Goal: Task Accomplishment & Management: Manage account settings

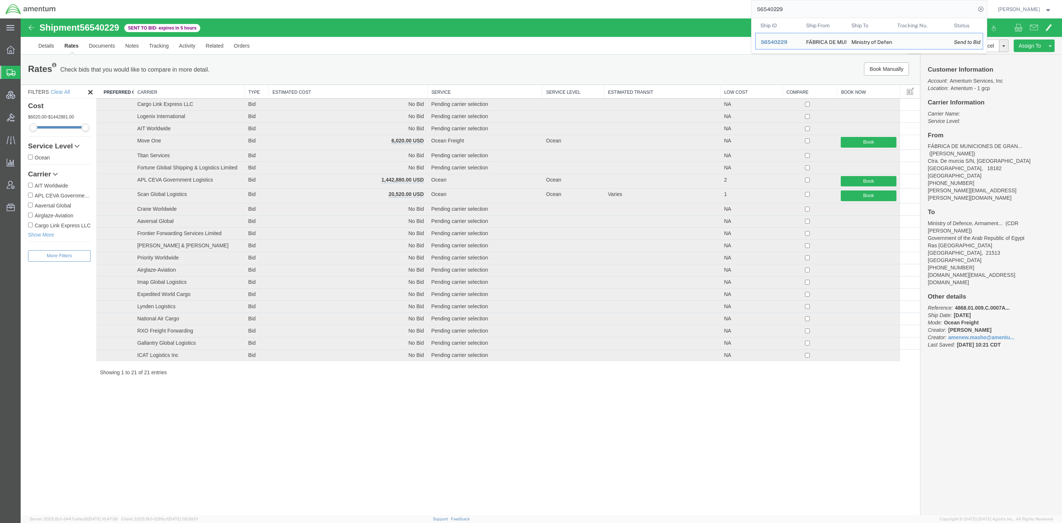
drag, startPoint x: 841, startPoint y: 12, endPoint x: 708, endPoint y: 4, distance: 133.4
click at [708, 4] on div "56540229 Ship ID Ship From Ship To Tracking Nu. Status Ship ID 56540229 Ship Fr…" at bounding box center [524, 9] width 926 height 18
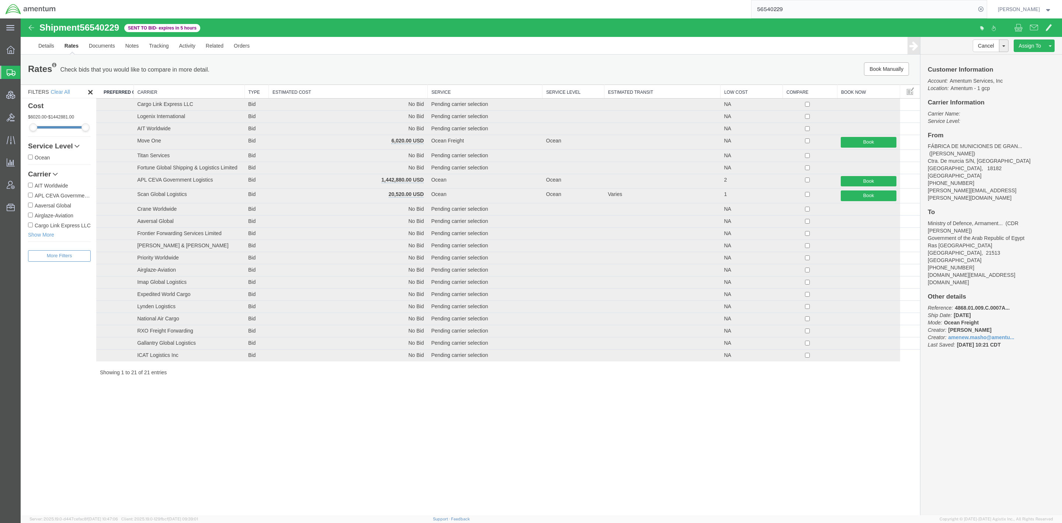
paste input "FAL-25261-0018"
type input "FAL-25261-0018"
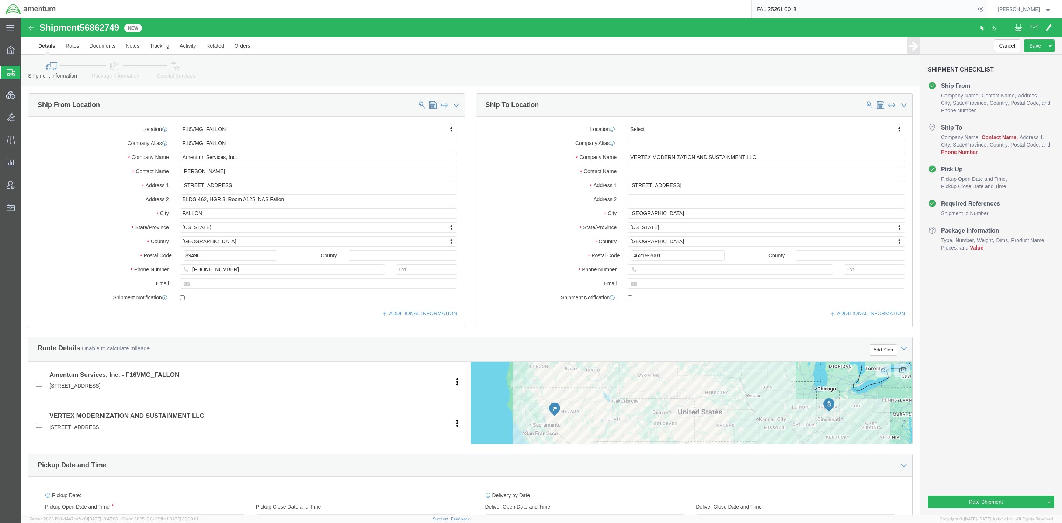
select select "67791"
select select
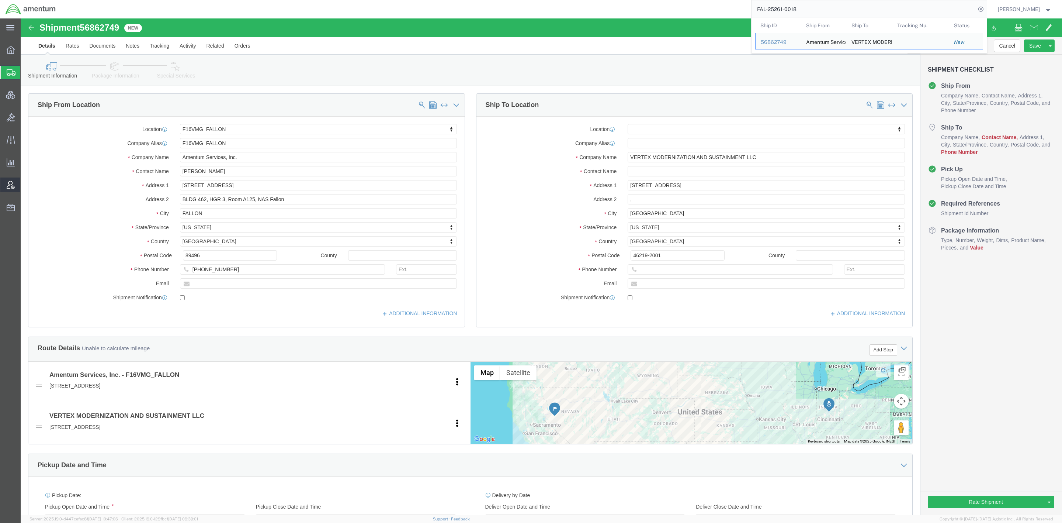
click at [7, 186] on icon at bounding box center [11, 185] width 8 height 8
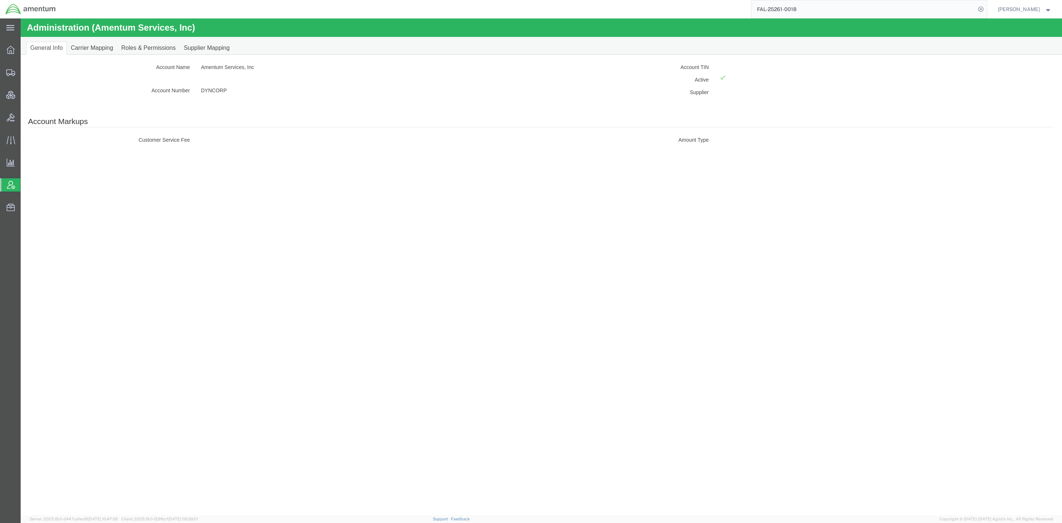
click at [26, 187] on span "Account Admin" at bounding box center [23, 184] width 6 height 15
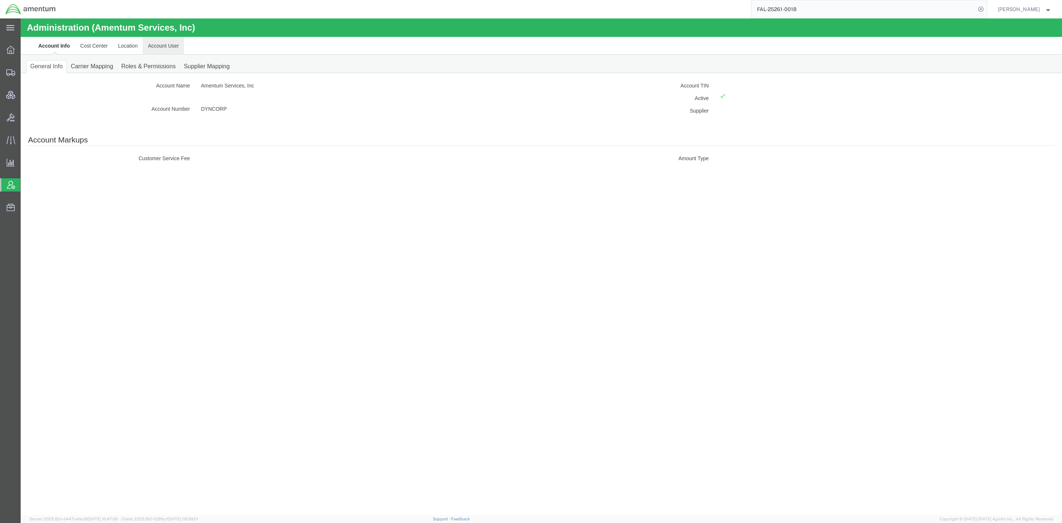
click at [169, 46] on link "Account User" at bounding box center [163, 46] width 41 height 18
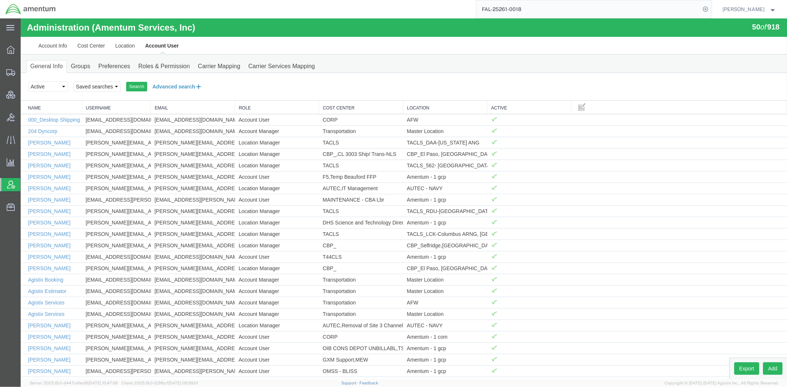
click at [157, 86] on button "Advanced search" at bounding box center [177, 86] width 60 height 13
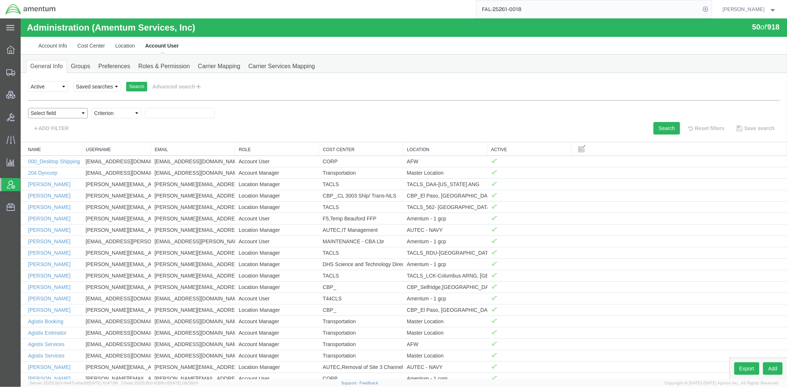
click at [79, 113] on select "Select field Cost Center Email Location Name Role Username" at bounding box center [58, 113] width 60 height 10
select select "email"
click at [28, 108] on select "Select field Cost Center Email Location Name Role Username" at bounding box center [58, 113] width 60 height 10
click at [111, 114] on select "Criterion contains does not contain is is blank is not blank starts with" at bounding box center [116, 113] width 50 height 10
select select "contains"
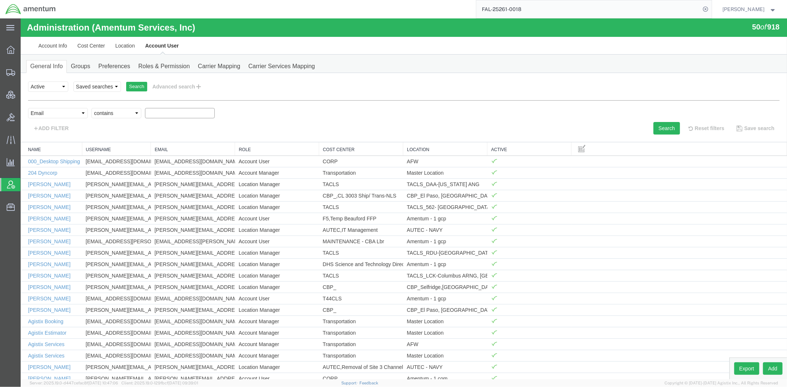
click at [91, 108] on select "Criterion contains does not contain is is blank is not blank starts with" at bounding box center [116, 113] width 50 height 10
type input "[PERSON_NAME]"
click at [664, 128] on button "Search" at bounding box center [666, 128] width 27 height 13
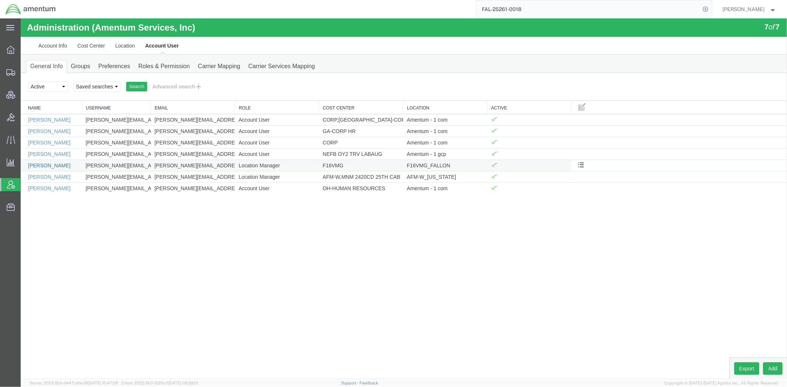
click at [57, 166] on link "[PERSON_NAME]" at bounding box center [49, 165] width 42 height 6
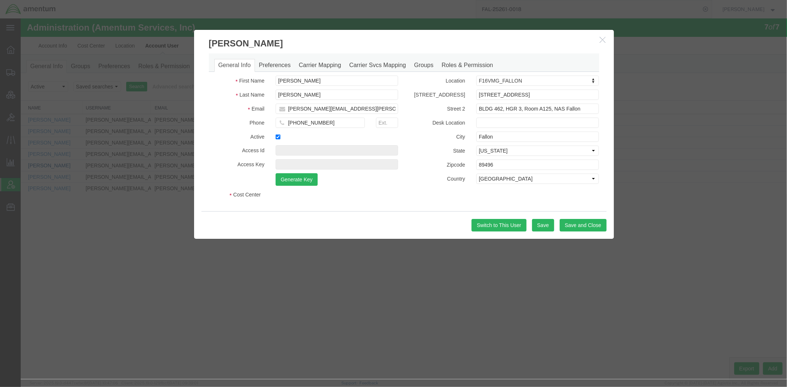
select select "DEPARTMENT"
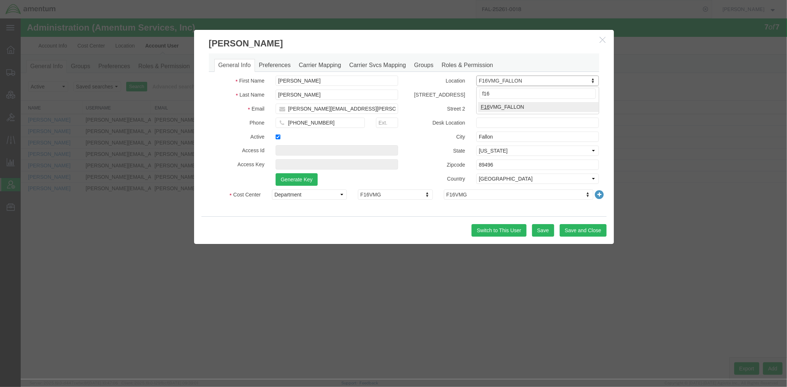
type input "f16"
click at [606, 39] on button "button" at bounding box center [603, 39] width 9 height 9
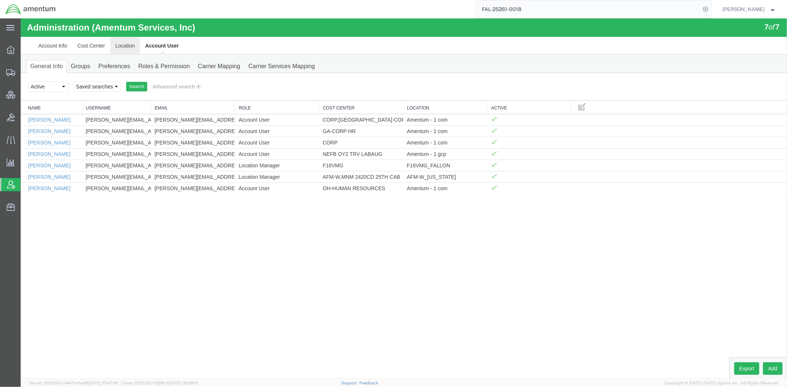
click at [116, 46] on link "Location" at bounding box center [125, 46] width 30 height 18
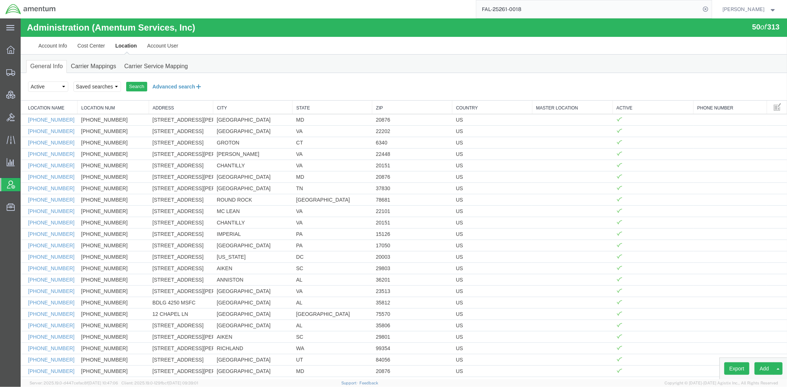
click at [166, 85] on button "Advanced search" at bounding box center [177, 86] width 60 height 13
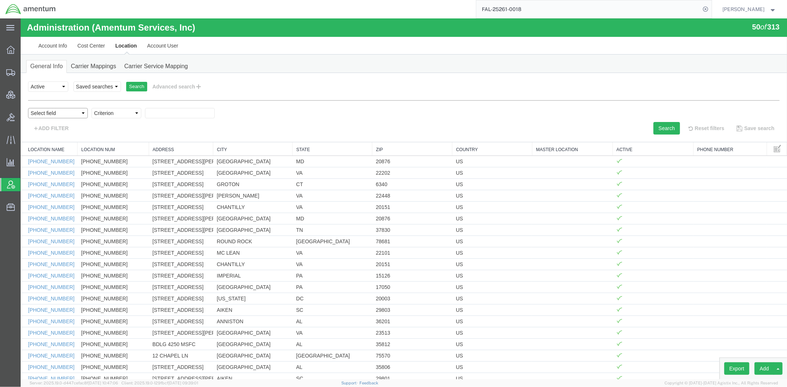
click at [72, 111] on select "Select field Address City Country County Location Name Location Num Master Loca…" at bounding box center [58, 113] width 60 height 10
select select "locationName"
click at [28, 108] on select "Select field Address City Country County Location Name Location Num Master Loca…" at bounding box center [58, 113] width 60 height 10
click at [110, 110] on select "Criterion contains does not contain is is blank is not blank starts with" at bounding box center [116, 113] width 50 height 10
select select "contains"
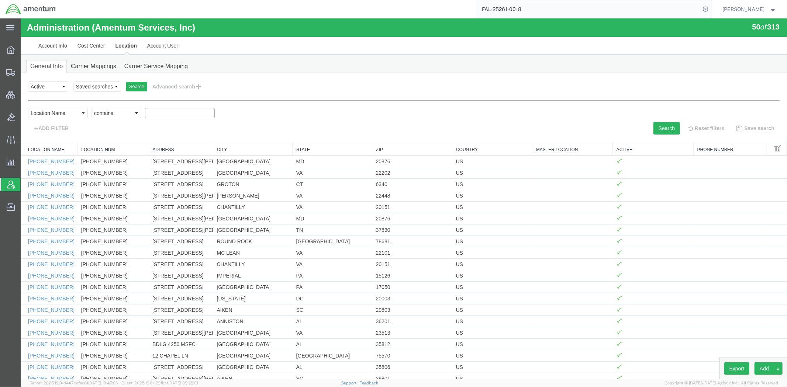
click at [91, 108] on select "Criterion contains does not contain is is blank is not blank starts with" at bounding box center [116, 113] width 50 height 10
click at [203, 111] on input "text" at bounding box center [180, 113] width 70 height 10
paste input "F16VMG_FALLON"
type input "F16VMG_FALLON"
click at [670, 130] on button "Search" at bounding box center [666, 128] width 27 height 13
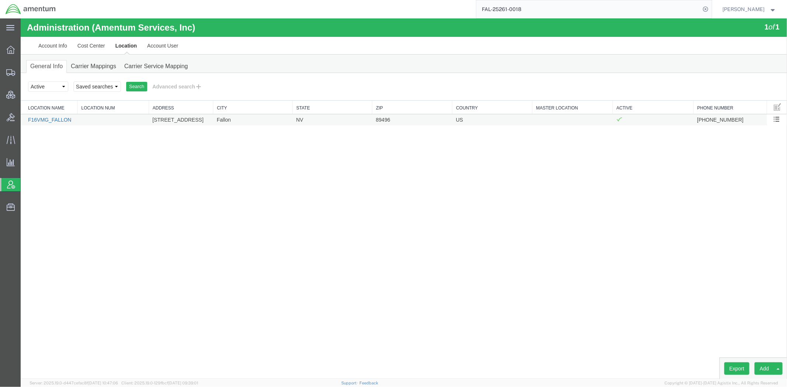
click at [33, 117] on link "F16VMG_FALLON" at bounding box center [50, 120] width 44 height 6
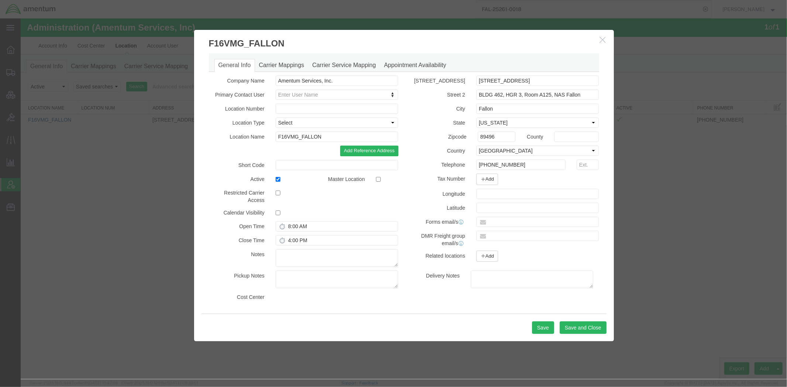
select select "DEPARTMENT"
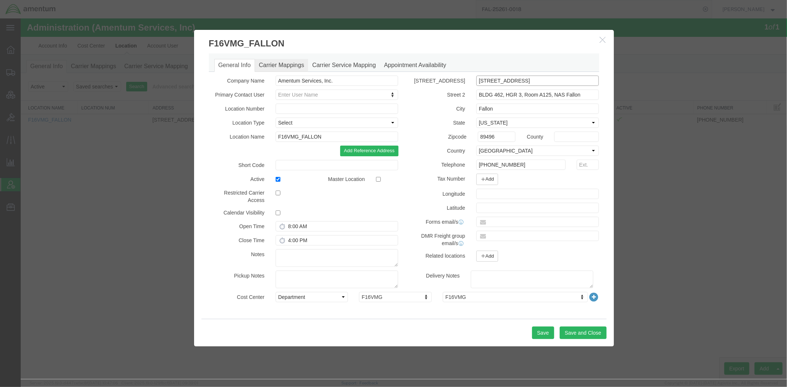
drag, startPoint x: 551, startPoint y: 83, endPoint x: 304, endPoint y: 68, distance: 248.0
click at [304, 68] on div "General Info Carrier Mappings Carrier Service Mapping Appointment Availability …" at bounding box center [403, 181] width 390 height 256
drag, startPoint x: 587, startPoint y: 90, endPoint x: 370, endPoint y: 74, distance: 217.9
click at [370, 74] on div "General Info Carrier Mappings Carrier Service Mapping Appointment Availability …" at bounding box center [403, 181] width 390 height 256
paste input "text"
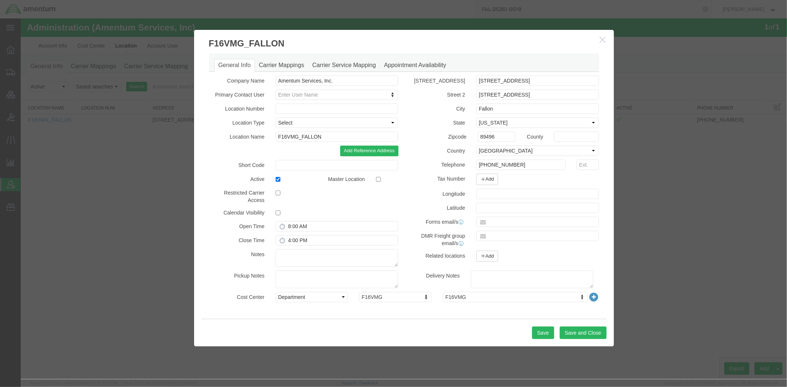
click at [426, 102] on div "Street 1 4755 Pasture Rd Street 2 BLDG 462, HGR 3, Room A125 City Fallon State …" at bounding box center [504, 170] width 201 height 190
click at [570, 93] on input "BLDG 462, HGR 3, Room A125" at bounding box center [537, 94] width 123 height 10
paste input "NAS Fallon"
click at [527, 97] on input "BLDG 462, HGR 3, Room A125, NAS Fallon" at bounding box center [537, 94] width 123 height 10
type input "BLDG 462, HGR 3, RM A125, NAS Fallon"
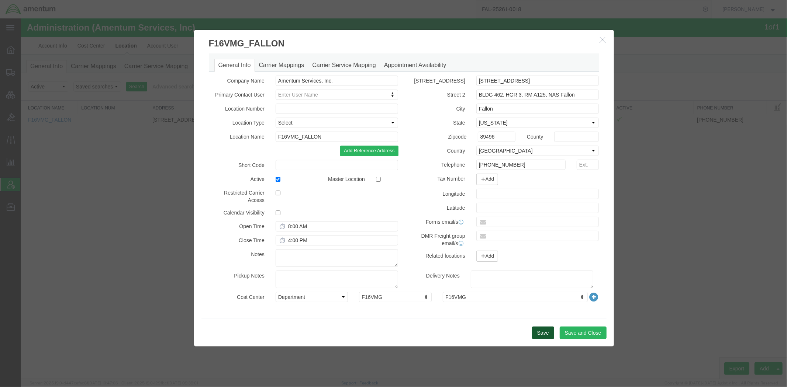
click at [548, 334] on button "Save" at bounding box center [543, 332] width 22 height 13
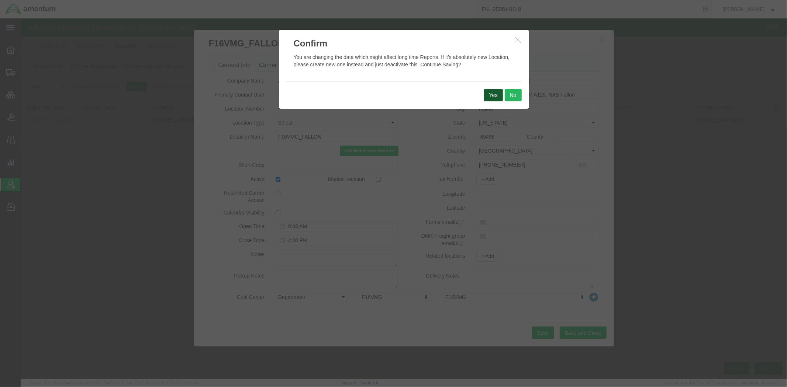
click at [493, 94] on button "Yes" at bounding box center [493, 95] width 19 height 13
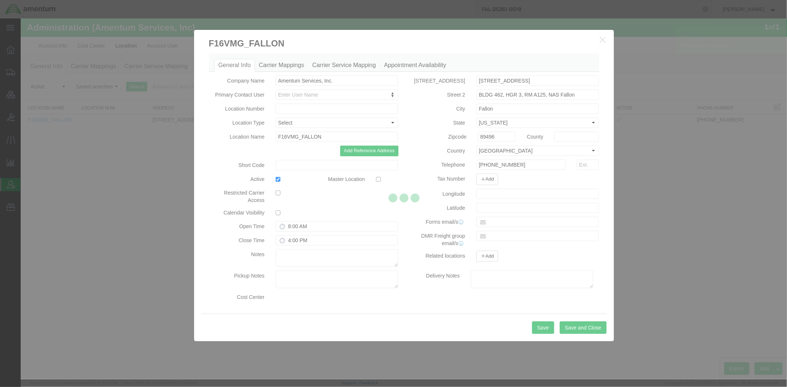
select select "DEPARTMENT"
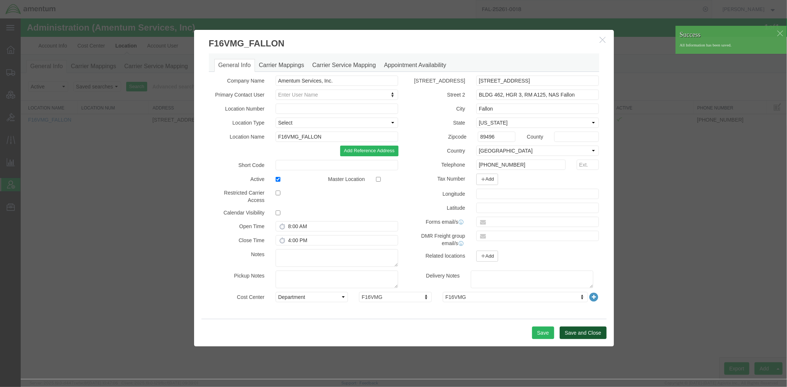
click at [586, 335] on button "Save and Close" at bounding box center [582, 332] width 47 height 13
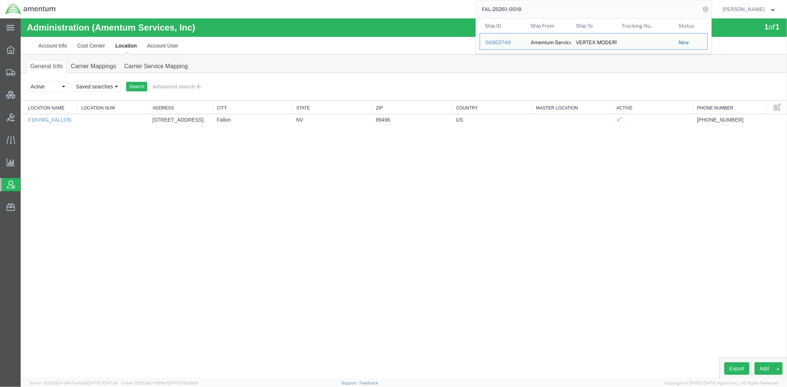
drag, startPoint x: 527, startPoint y: 7, endPoint x: 412, endPoint y: 4, distance: 115.1
click at [412, 4] on div "FAL-25261-0018 Ship ID Ship From Ship To Tracking Nu. Status Ship ID 56862749 S…" at bounding box center [386, 9] width 650 height 18
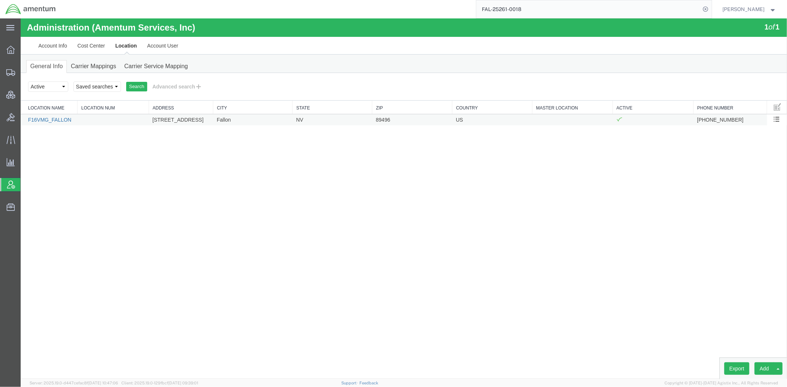
click at [64, 119] on link "F16VMG_FALLON" at bounding box center [50, 120] width 44 height 6
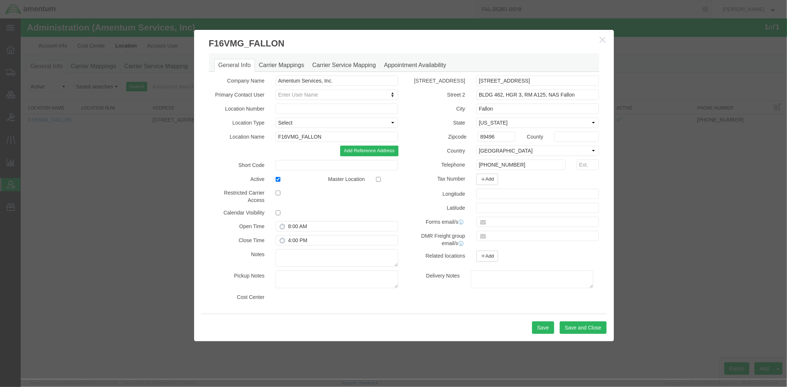
select select "DEPARTMENT"
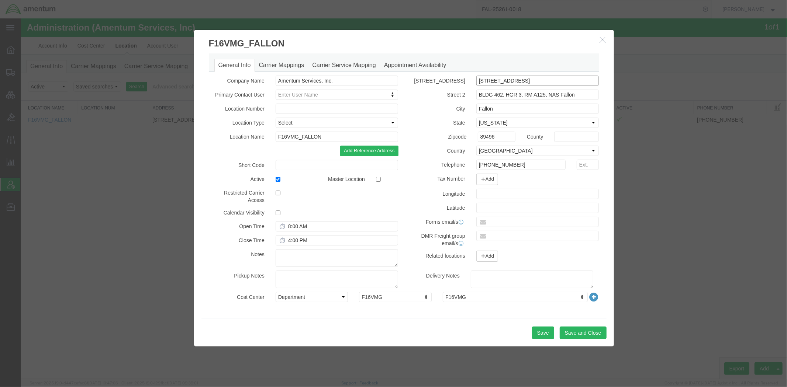
drag, startPoint x: 581, startPoint y: 81, endPoint x: 395, endPoint y: 72, distance: 185.8
click at [395, 72] on div "General Info Carrier Mappings Carrier Service Mapping Appointment Availability …" at bounding box center [403, 181] width 390 height 256
paste input ", BLDG 462, HGR 3"
type input "4755 Pasture Rd, BLDG 462, HGR 3"
drag, startPoint x: 589, startPoint y: 96, endPoint x: 337, endPoint y: 83, distance: 252.3
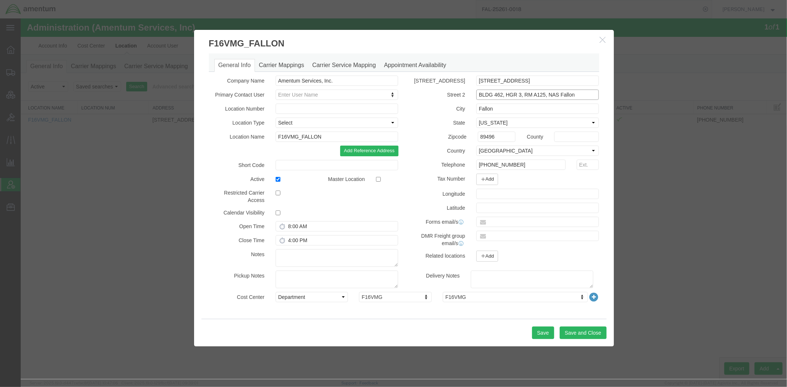
click at [337, 83] on div "Company Name Amentum Services, Inc. Primary Contact User Enter User Name Locati…" at bounding box center [403, 172] width 401 height 195
paste input "RM A125,"
type input "RM A125,NAS Fallon"
click at [543, 335] on button "Save" at bounding box center [543, 332] width 22 height 13
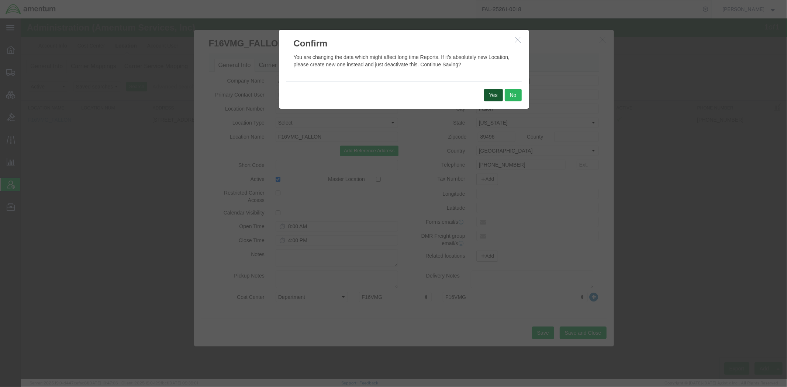
click at [499, 98] on button "Yes" at bounding box center [493, 95] width 19 height 13
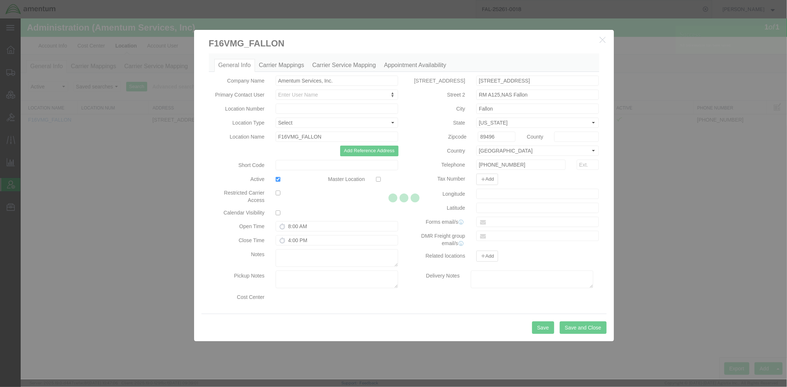
select select "DEPARTMENT"
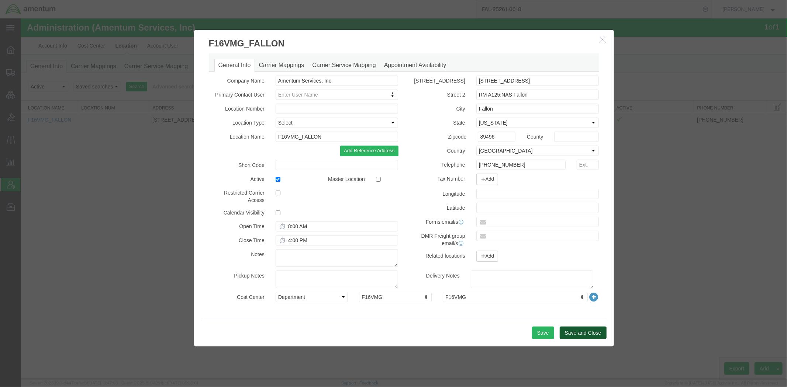
click at [584, 334] on button "Save and Close" at bounding box center [582, 332] width 47 height 13
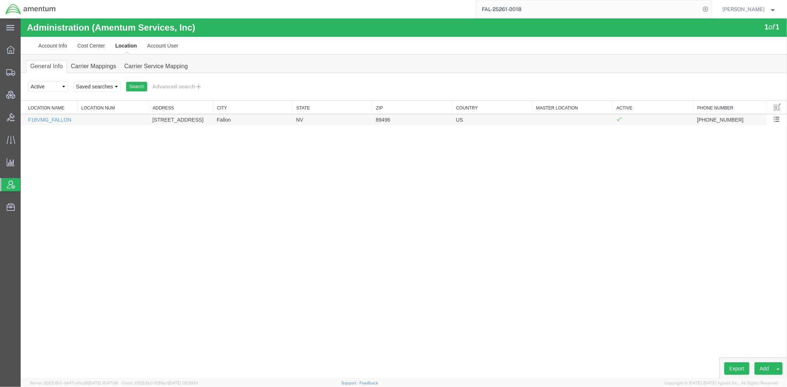
click at [51, 115] on td "F16VMG_FALLON" at bounding box center [48, 119] width 57 height 11
click at [51, 118] on link "F16VMG_FALLON" at bounding box center [50, 120] width 44 height 6
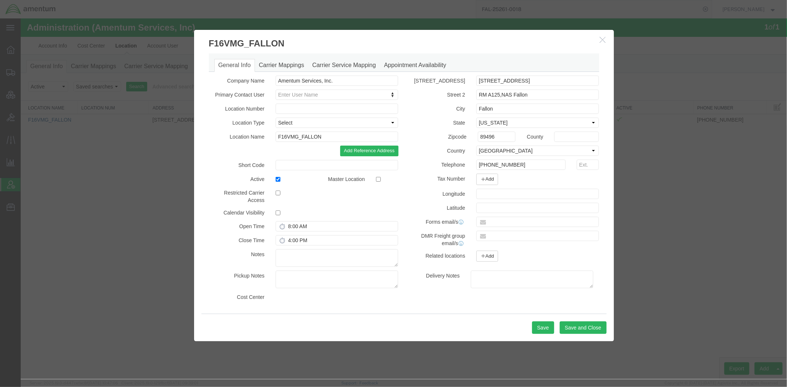
select select "DEPARTMENT"
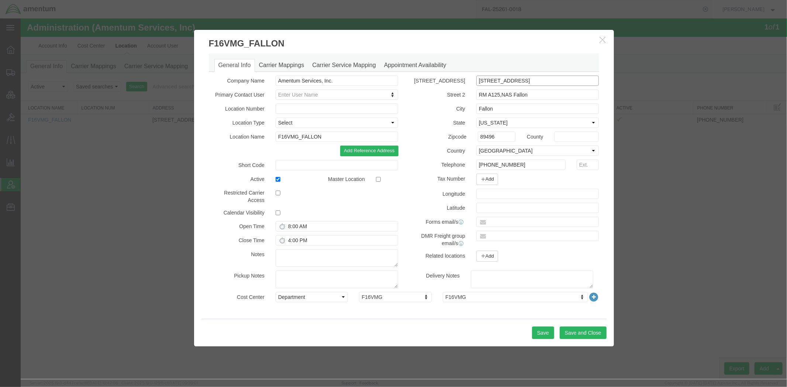
drag, startPoint x: 517, startPoint y: 78, endPoint x: 423, endPoint y: 78, distance: 94.1
click at [423, 78] on div "Street 1 4755 Pasture Rd, BLDG 462, HGR 3" at bounding box center [504, 80] width 201 height 10
drag, startPoint x: 533, startPoint y: 96, endPoint x: 500, endPoint y: 93, distance: 32.6
click at [500, 93] on input "RM A125,NAS Fallon" at bounding box center [537, 94] width 123 height 10
click at [575, 332] on button "Save and Close" at bounding box center [582, 332] width 47 height 13
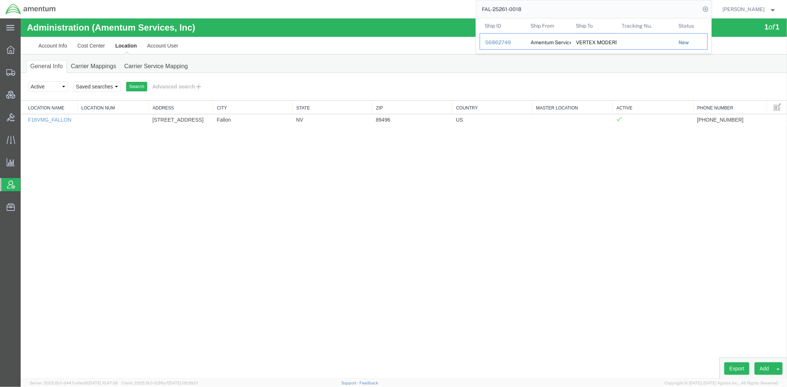
click at [498, 42] on div "56862749" at bounding box center [502, 43] width 35 height 8
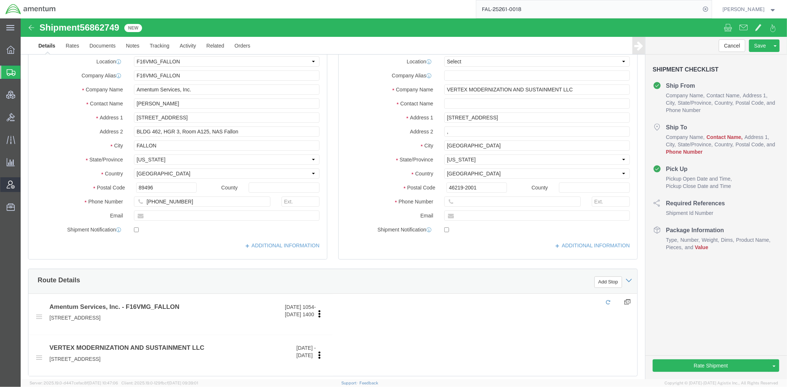
select select "67791"
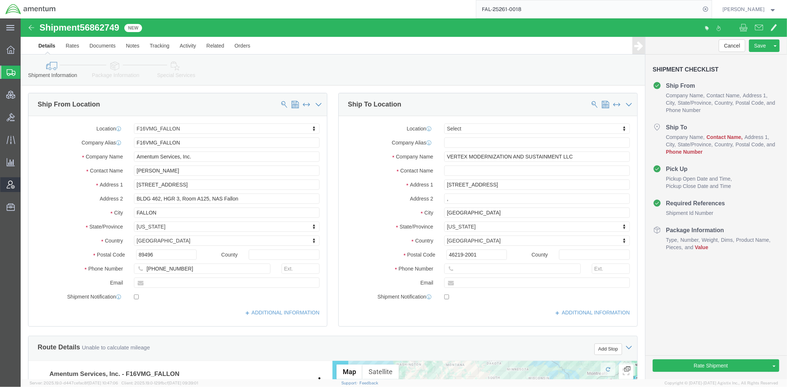
click at [25, 185] on span "Account Admin" at bounding box center [22, 184] width 5 height 15
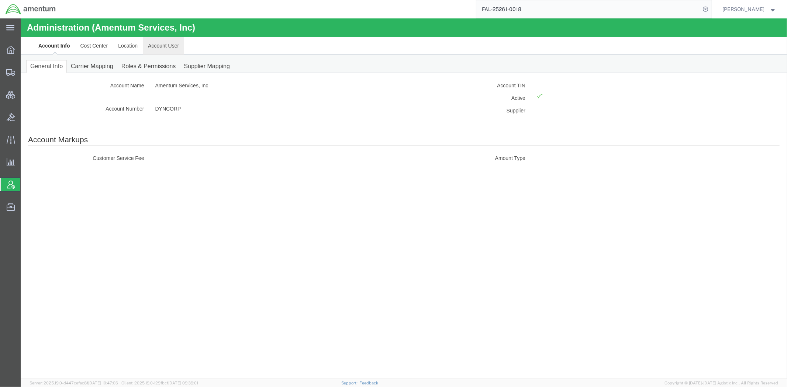
click at [174, 42] on link "Account User" at bounding box center [162, 46] width 41 height 18
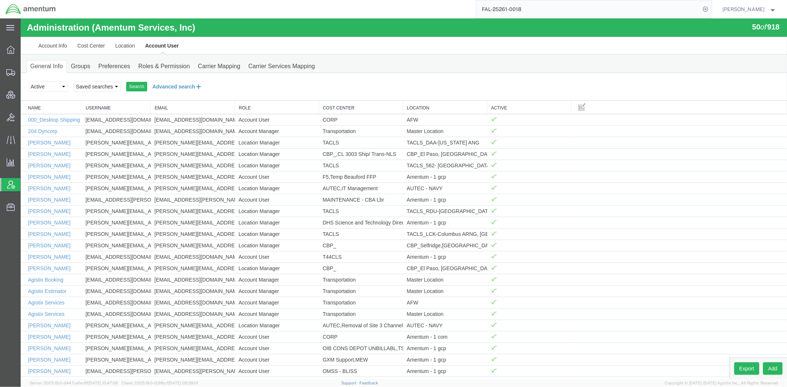
click at [163, 82] on button "Advanced search" at bounding box center [177, 86] width 60 height 13
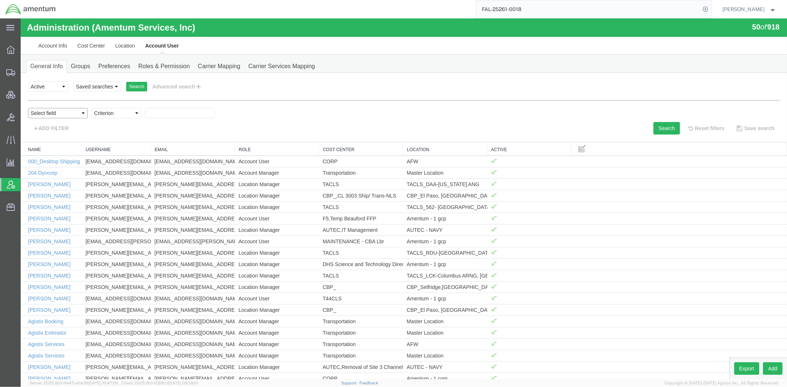
click at [65, 110] on select "Select field Cost Center Email Location Name Role Username" at bounding box center [58, 113] width 60 height 10
select select "email"
click at [28, 108] on select "Select field Cost Center Email Location Name Role Username" at bounding box center [58, 113] width 60 height 10
click at [114, 113] on select "Criterion contains does not contain is is blank is not blank starts with" at bounding box center [116, 113] width 50 height 10
select select "contains"
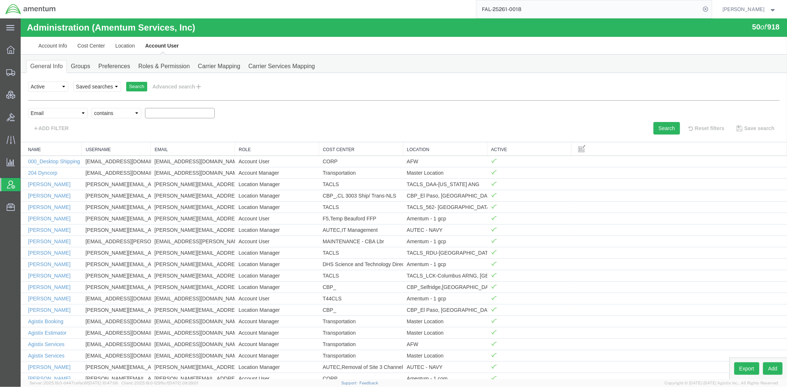
click at [91, 108] on select "Criterion contains does not contain is is blank is not blank starts with" at bounding box center [116, 113] width 50 height 10
click at [161, 113] on input "text" at bounding box center [180, 113] width 70 height 10
type input "[PERSON_NAME]"
click at [663, 131] on button "Search" at bounding box center [666, 128] width 27 height 13
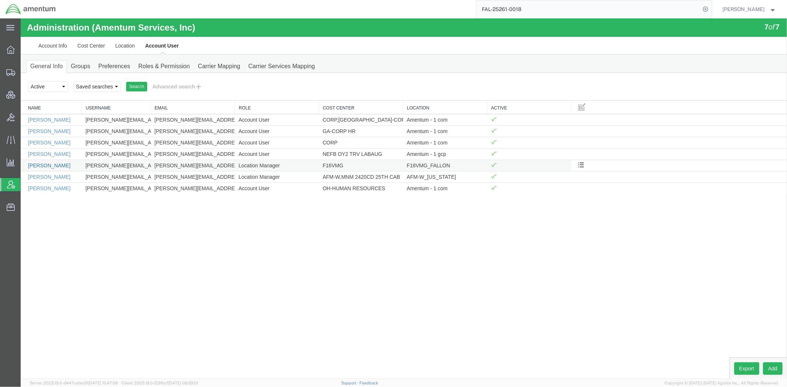
click at [65, 166] on link "[PERSON_NAME]" at bounding box center [49, 165] width 42 height 6
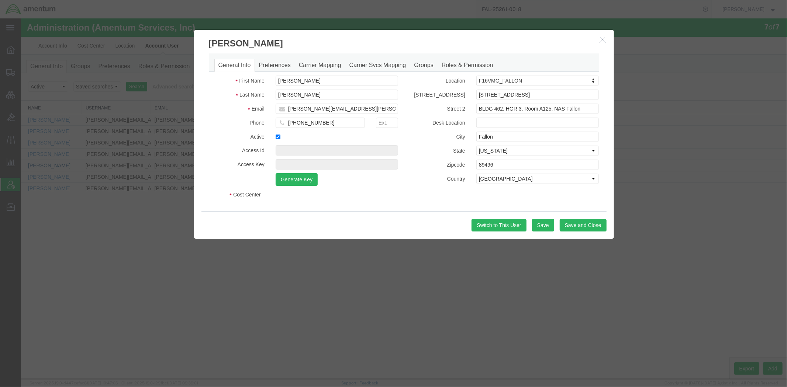
select select "DEPARTMENT"
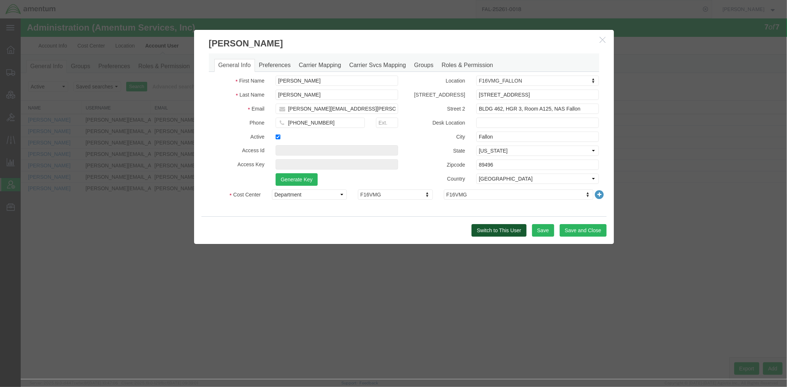
click at [492, 226] on button "Switch to This User" at bounding box center [498, 230] width 55 height 13
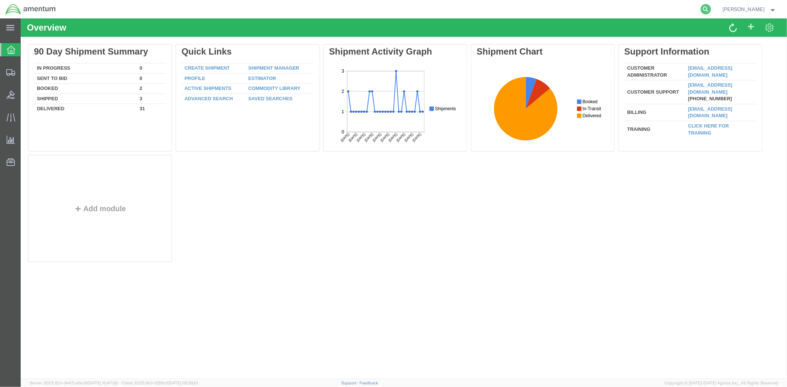
click at [700, 6] on icon at bounding box center [705, 9] width 10 height 10
paste input "FAL-25261-0018"
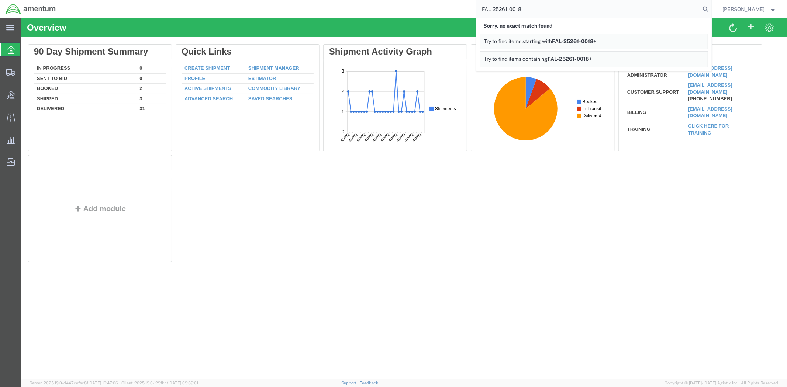
type input "FAL-25261-0018"
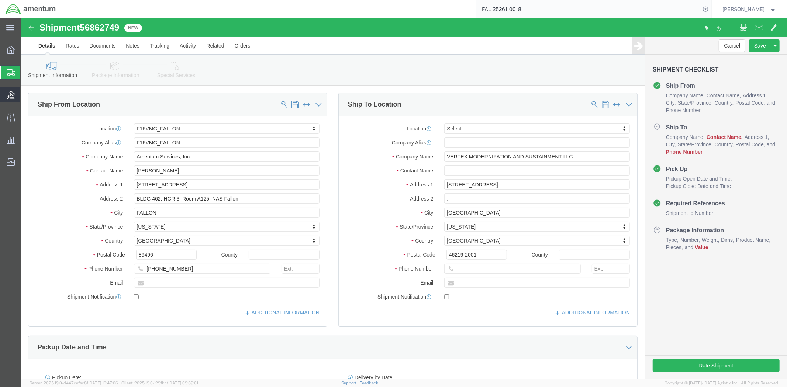
select select "67791"
select select
click at [755, 8] on span "[PERSON_NAME]" at bounding box center [744, 9] width 42 height 8
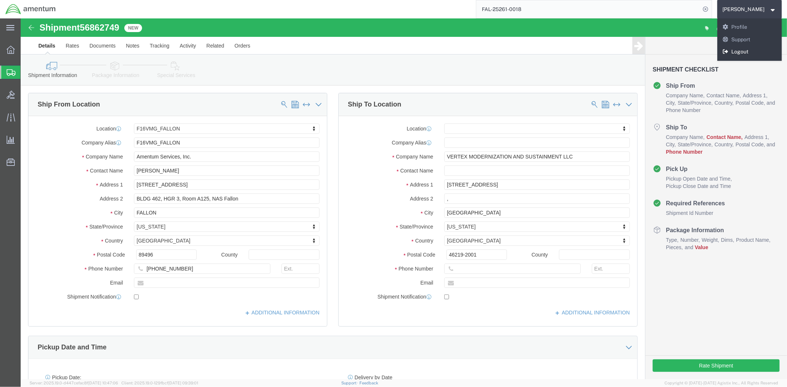
click at [750, 54] on link "Logout" at bounding box center [749, 52] width 65 height 13
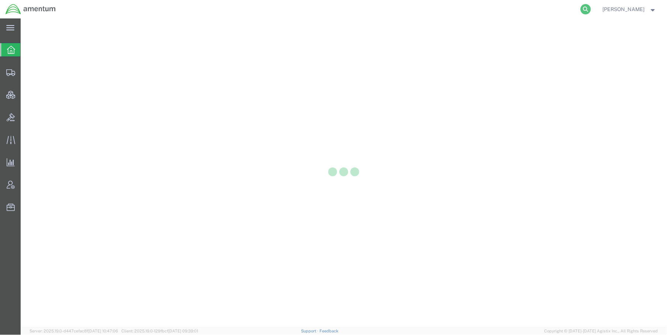
click at [585, 10] on icon at bounding box center [586, 9] width 10 height 10
paste input "56862294"
type input "56862294"
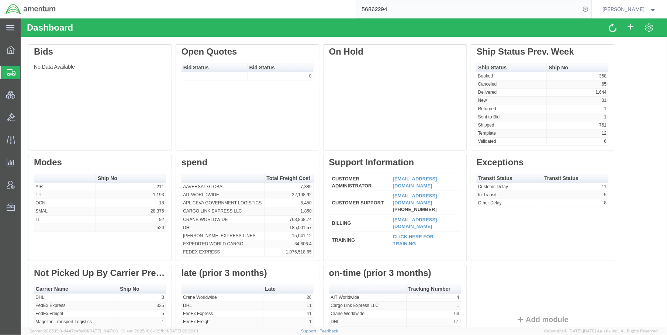
click at [400, 11] on input "56862294" at bounding box center [468, 9] width 224 height 18
click at [404, 10] on input "56862294" at bounding box center [468, 9] width 224 height 18
click at [26, 72] on span "Shipments" at bounding box center [23, 72] width 6 height 15
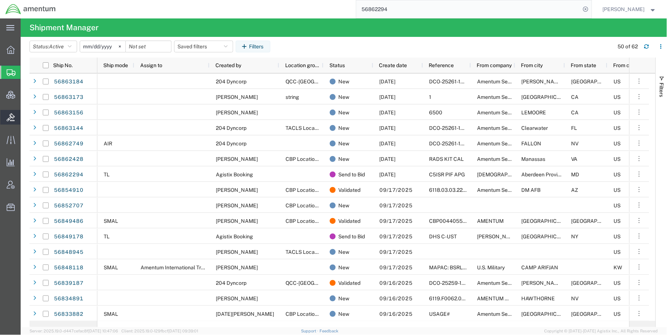
click at [25, 115] on span "Bids" at bounding box center [22, 117] width 5 height 15
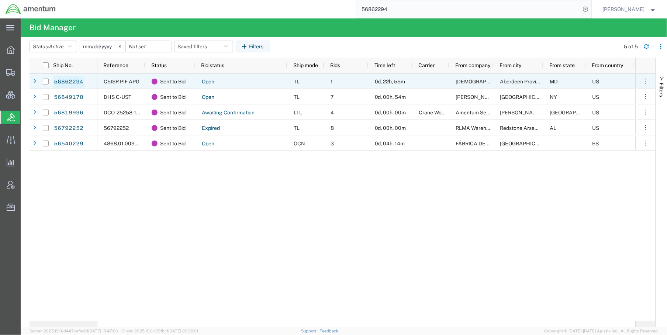
click at [76, 81] on link "56862294" at bounding box center [68, 82] width 30 height 12
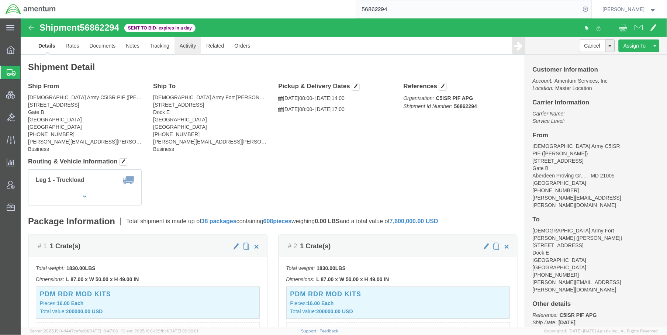
click link "Activity"
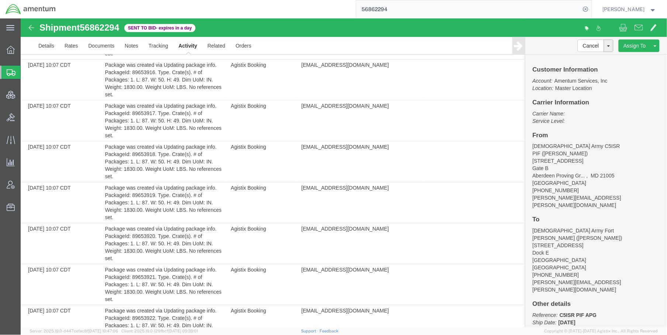
scroll to position [1257, 0]
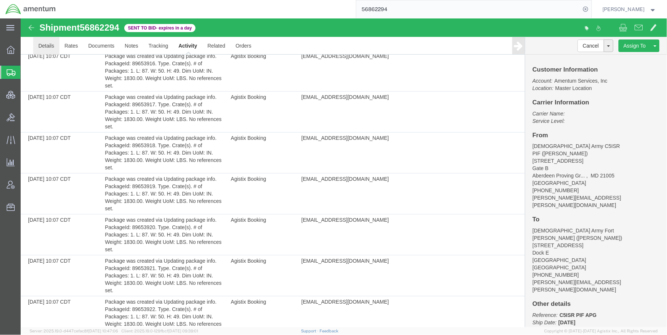
click at [45, 44] on link "Details" at bounding box center [46, 46] width 26 height 18
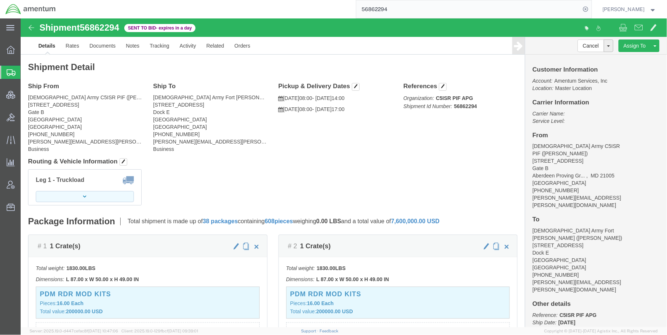
click button "button"
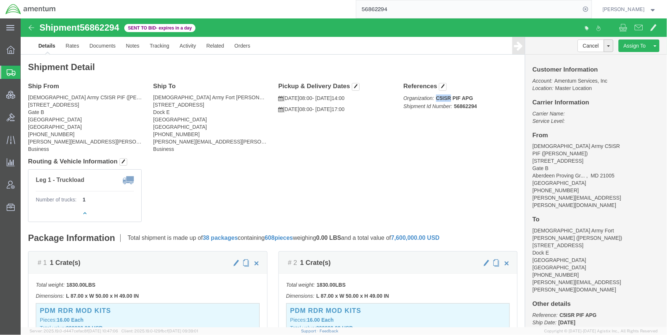
drag, startPoint x: 452, startPoint y: 79, endPoint x: 427, endPoint y: 80, distance: 24.7
click p "Organization: C5ISR PIF APG Shipment Id Number: 56862294"
click link "Activity"
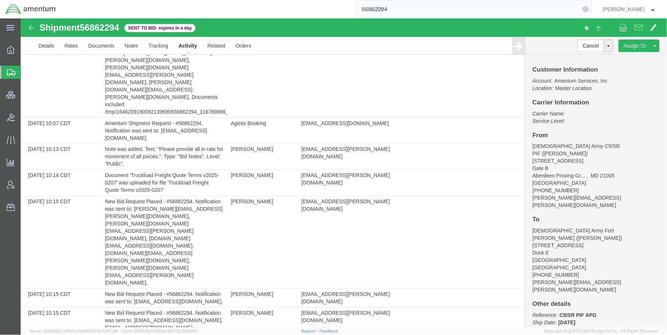
scroll to position [1694, 0]
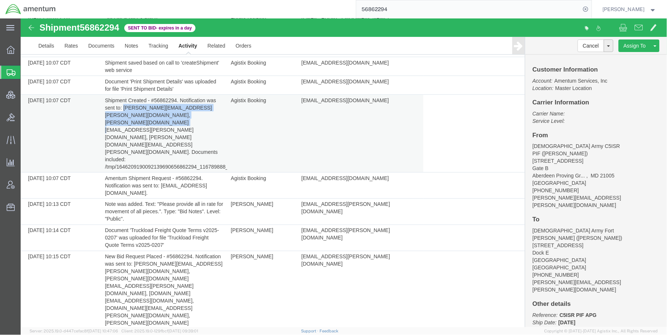
drag, startPoint x: 122, startPoint y: 108, endPoint x: 171, endPoint y: 122, distance: 50.9
click at [171, 122] on td "Shipment Created - #56862294. Notification was sent to: [PERSON_NAME][EMAIL_ADD…" at bounding box center [164, 133] width 126 height 78
copy td "[PERSON_NAME][EMAIL_ADDRESS][PERSON_NAME][DOMAIN_NAME], [PERSON_NAME][DOMAIN_NA…"
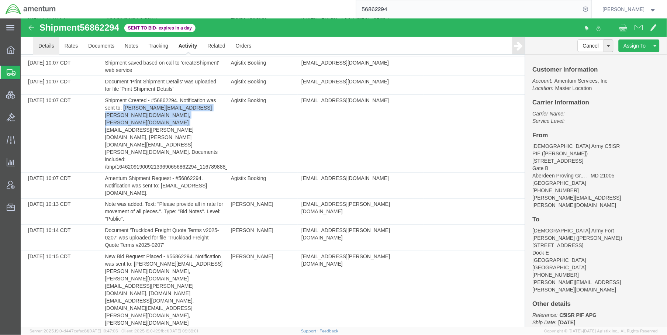
click at [45, 42] on link "Details" at bounding box center [46, 46] width 26 height 18
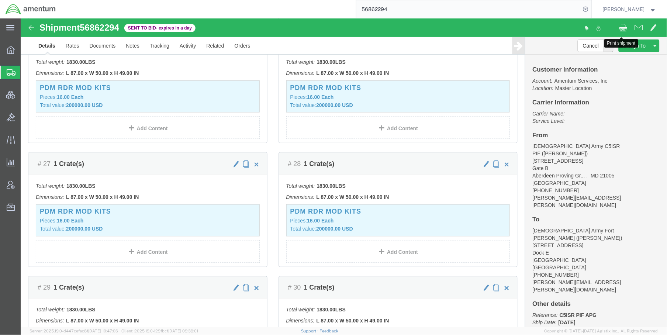
click span
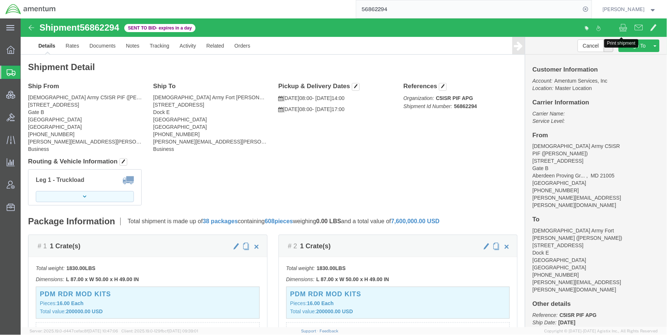
click button "button"
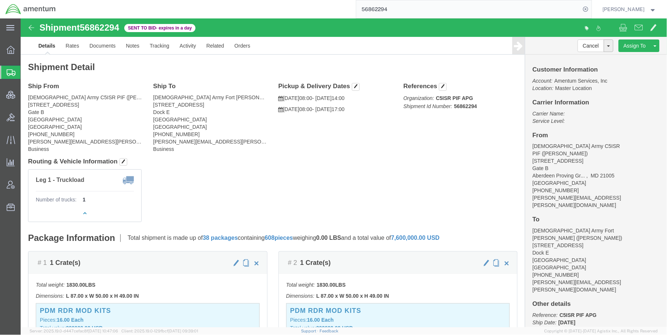
click div "Shipment Detail Ship From [DEMOGRAPHIC_DATA] Army C5ISR PIF ([PERSON_NAME]) [ST…"
click at [240, 2] on div "56862294" at bounding box center [326, 9] width 530 height 18
click at [26, 72] on span "Shipments" at bounding box center [23, 72] width 6 height 15
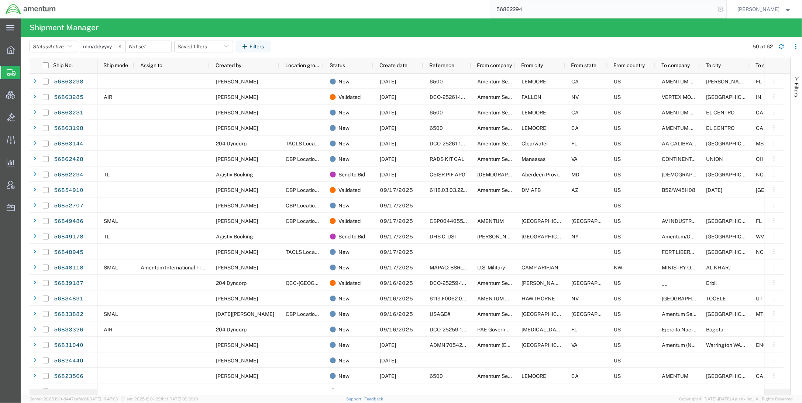
click at [667, 8] on icon at bounding box center [720, 9] width 10 height 10
click at [25, 185] on span "Account Admin" at bounding box center [22, 184] width 5 height 15
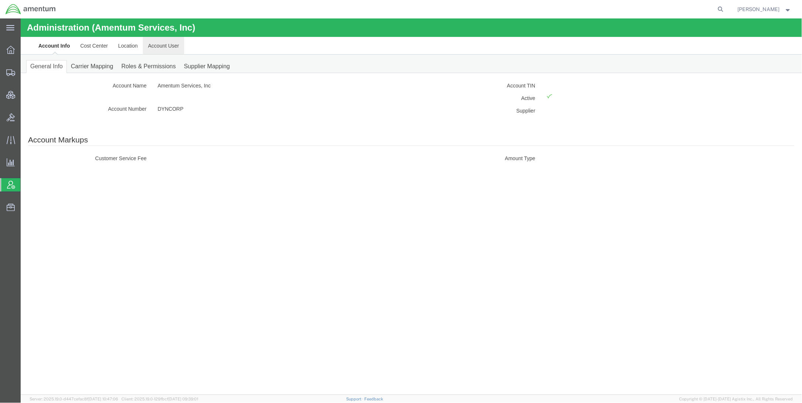
click at [160, 48] on link "Account User" at bounding box center [162, 46] width 41 height 18
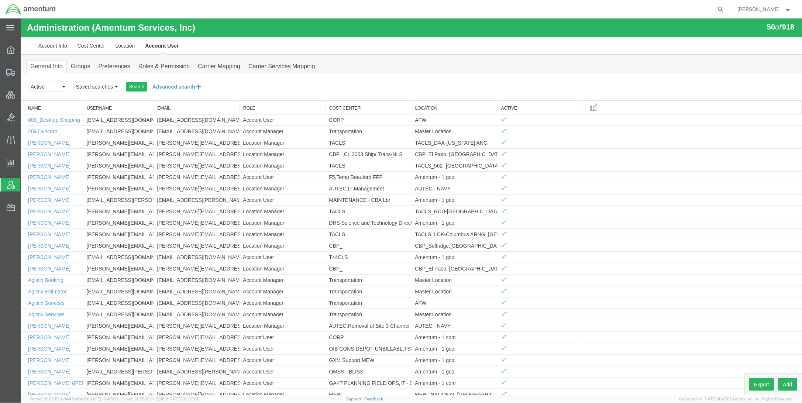
click at [166, 89] on button "Advanced search" at bounding box center [177, 86] width 60 height 13
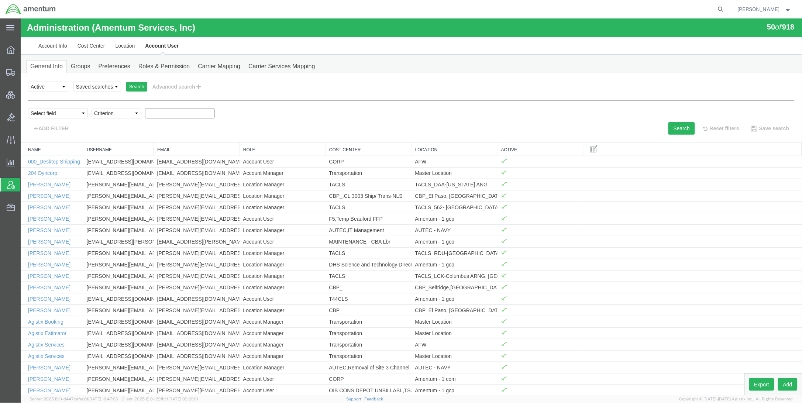
click at [172, 114] on input "text" at bounding box center [180, 113] width 70 height 10
click at [61, 112] on select "Select field Cost Center Email Location Name Role Username" at bounding box center [58, 113] width 60 height 10
select select "personName"
click at [28, 108] on select "Select field Cost Center Email Location Name Role Username" at bounding box center [58, 113] width 60 height 10
click at [114, 110] on select "Criterion contains does not contain is is blank is not blank starts with" at bounding box center [116, 113] width 50 height 10
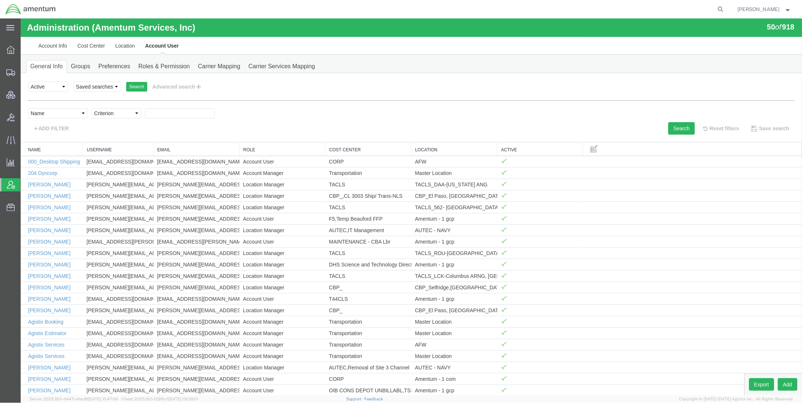
select select "contains"
click at [91, 108] on select "Criterion contains does not contain is is blank is not blank starts with" at bounding box center [116, 113] width 50 height 10
click at [167, 111] on input "text" at bounding box center [180, 113] width 70 height 10
type input "[PERSON_NAME]"
click at [667, 127] on button "Search" at bounding box center [681, 128] width 27 height 13
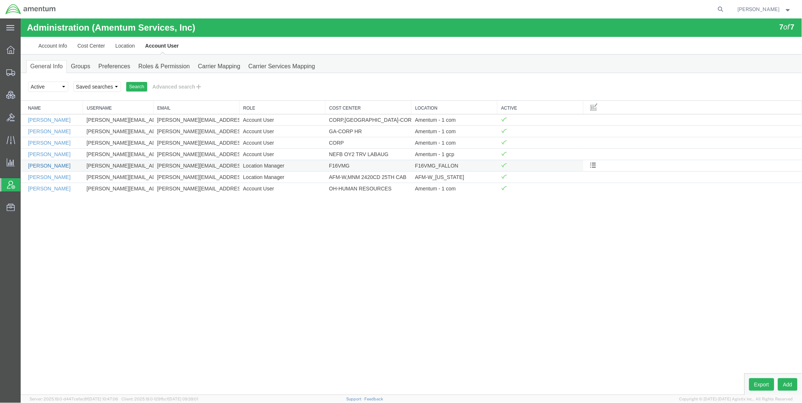
click at [53, 166] on link "[PERSON_NAME]" at bounding box center [49, 165] width 42 height 6
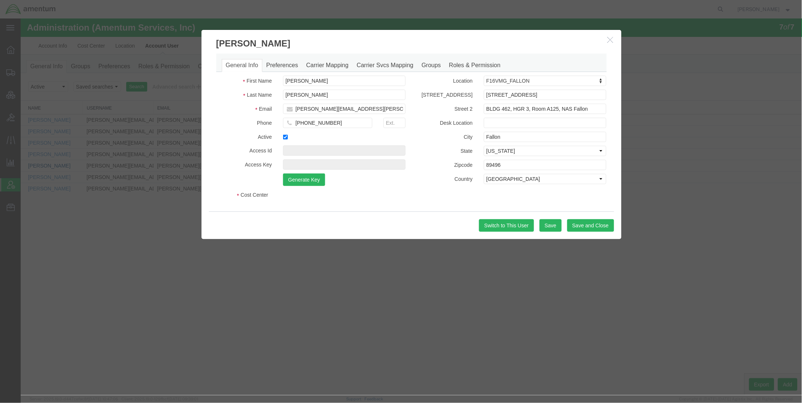
select select "DEPARTMENT"
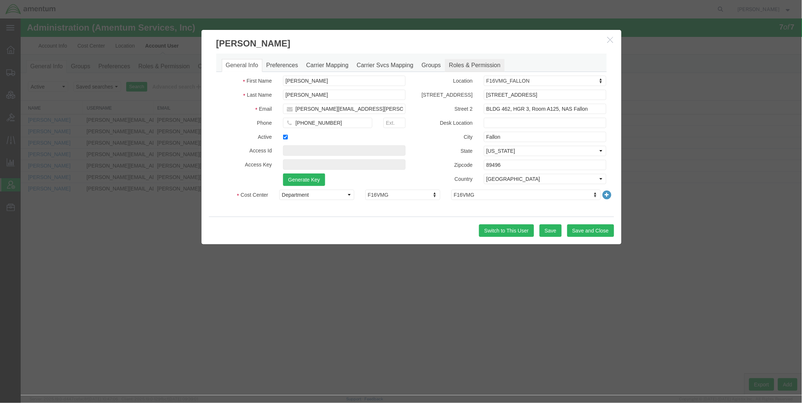
click at [463, 63] on link "Roles & Permission" at bounding box center [474, 65] width 60 height 13
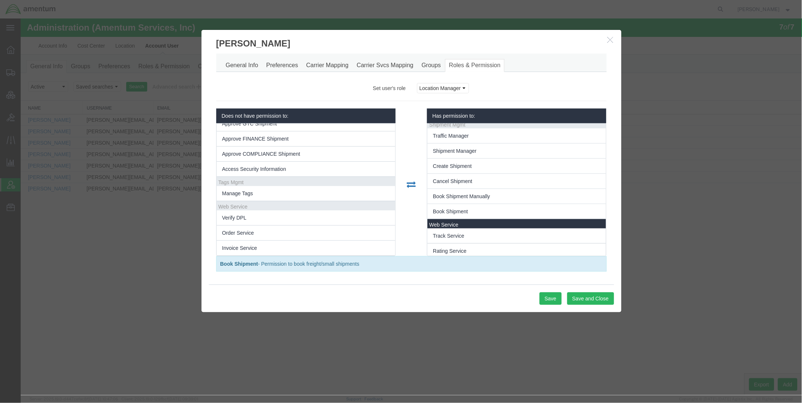
scroll to position [229, 0]
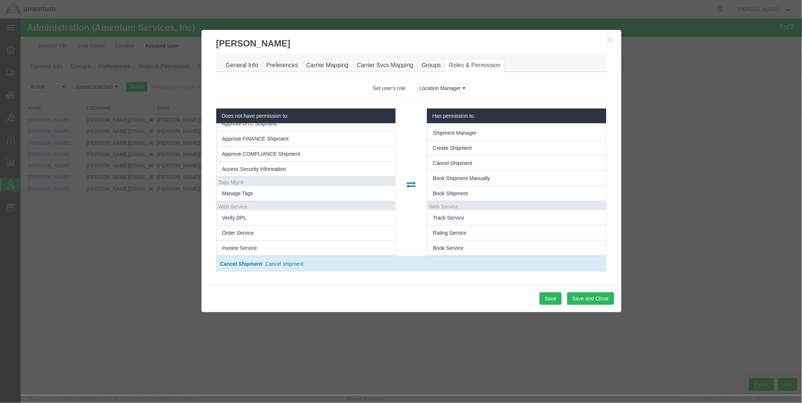
click at [610, 42] on icon "button" at bounding box center [610, 39] width 6 height 6
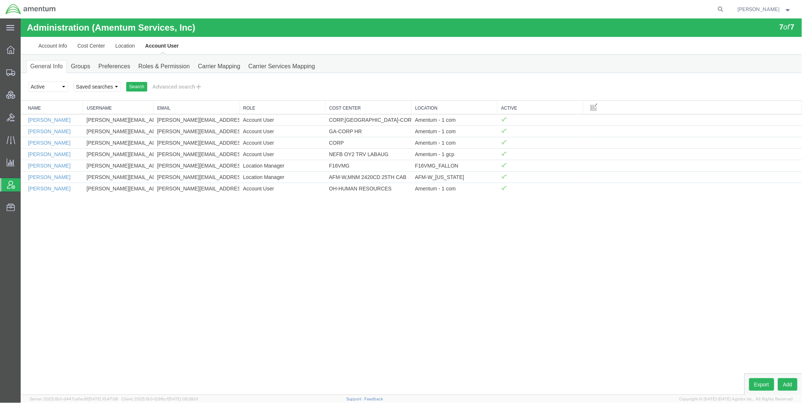
drag, startPoint x: 709, startPoint y: 255, endPoint x: 709, endPoint y: 243, distance: 11.8
click at [667, 255] on div "Administration (Amentum Services, Inc) 7 of 7 Account Info Cost Center Location…" at bounding box center [410, 206] width 781 height 376
click at [25, 71] on span "Shipments" at bounding box center [22, 72] width 5 height 15
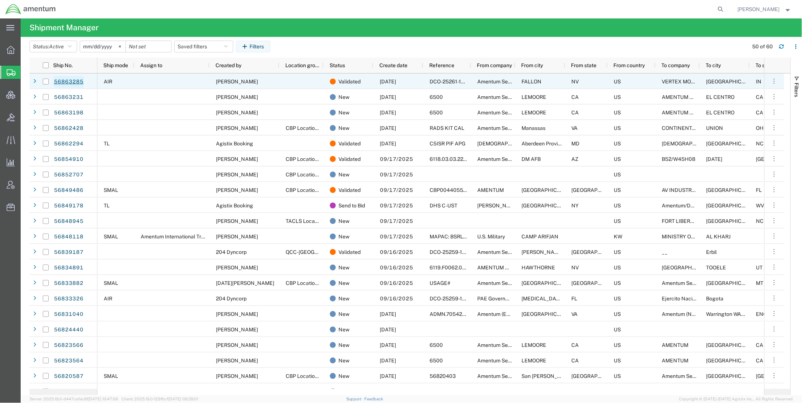
click at [80, 81] on link "56863285" at bounding box center [68, 82] width 30 height 12
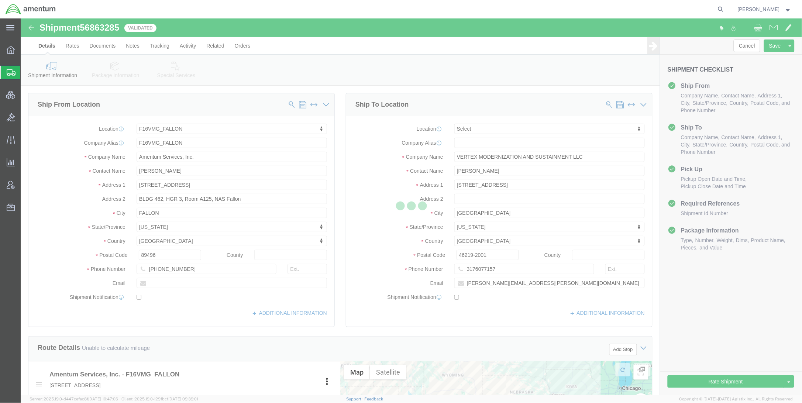
select select "67791"
select select
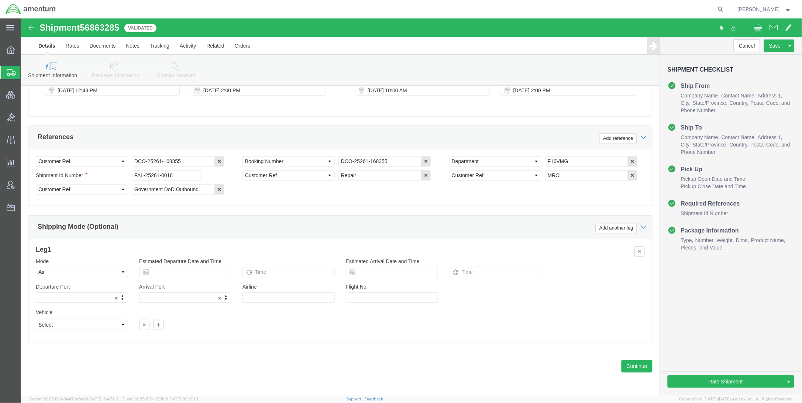
scroll to position [429, 0]
click select "Select Air Less than Truckload Multi-Leg Ocean Freight Rail Small Parcel Truckl…"
select select
click select "Select Air Less than Truckload Multi-Leg Ocean Freight Rail Small Parcel Truckl…"
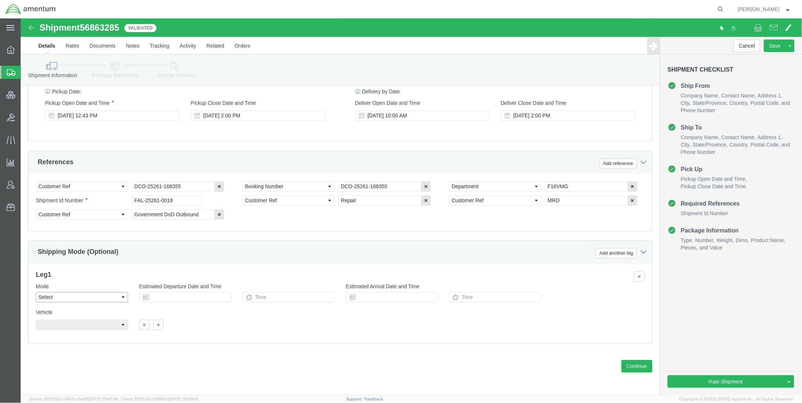
scroll to position [404, 0]
click button "Rate Shipment"
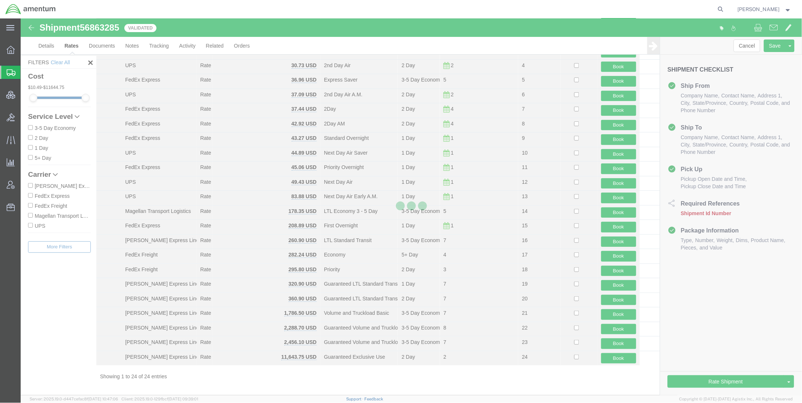
scroll to position [68, 0]
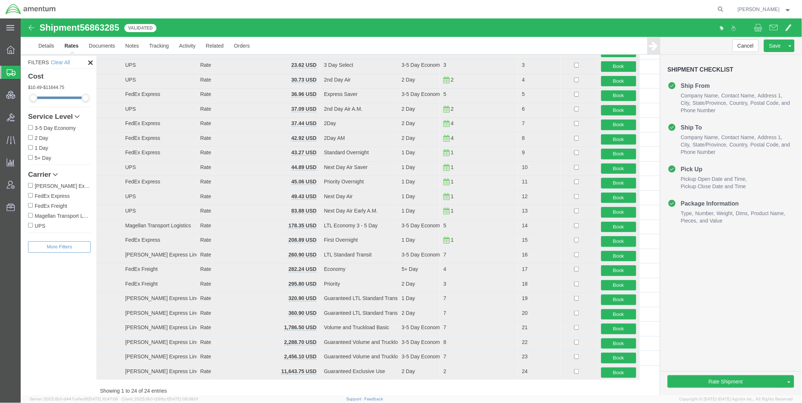
click at [667, 290] on div "Cancel Save [GEOGRAPHIC_DATA] Assign To Clone Shipment Save As Template Approve…" at bounding box center [731, 216] width 142 height 358
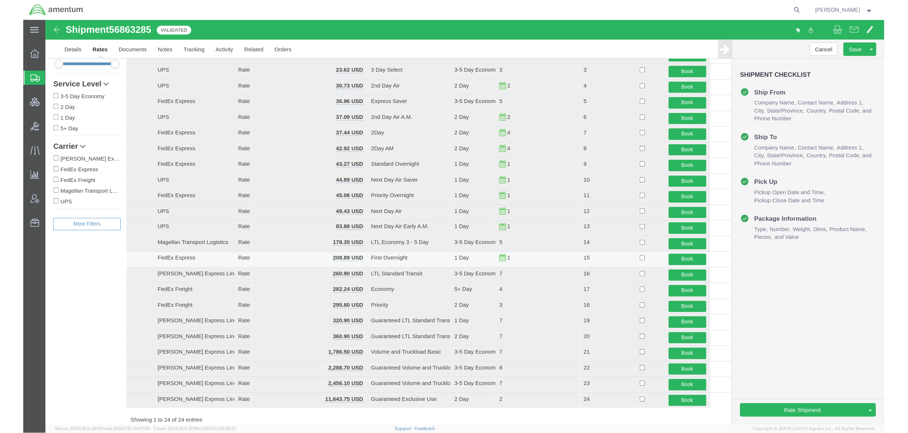
scroll to position [0, 0]
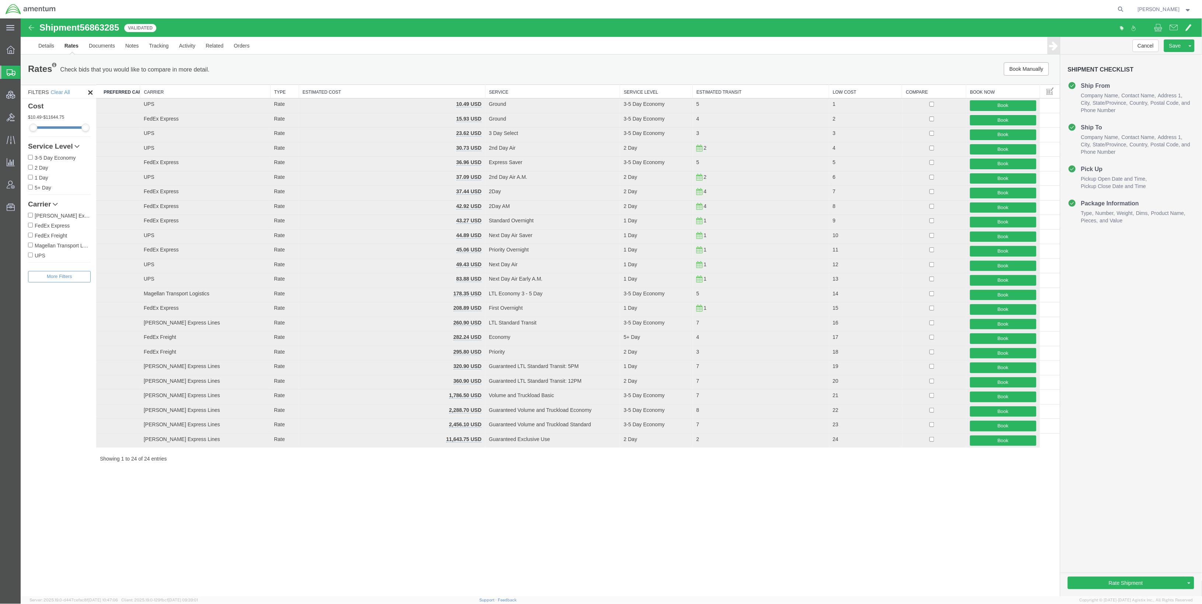
click at [542, 335] on div "Shipment 56863285 24 of 24 Validated Details Rates Documents Notes Tracking Act…" at bounding box center [611, 307] width 1182 height 578
click at [667, 335] on div "Shipment 56863285 24 of 24 Validated Details Rates Documents Notes Tracking Act…" at bounding box center [611, 307] width 1182 height 578
click at [26, 76] on span "Shipments" at bounding box center [23, 72] width 6 height 15
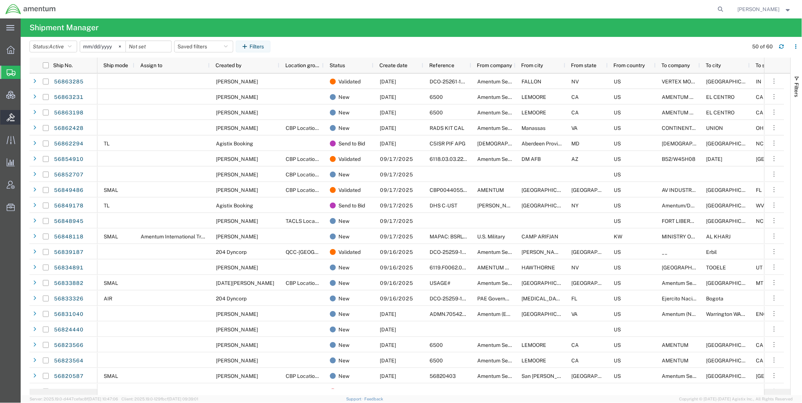
click at [25, 120] on span "Bids" at bounding box center [22, 117] width 5 height 15
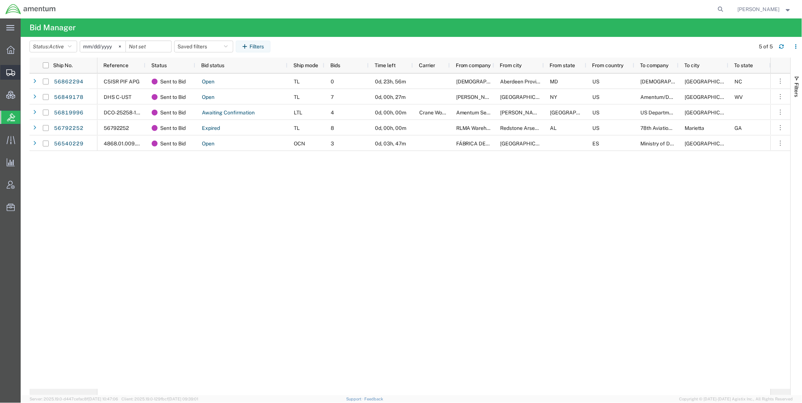
drag, startPoint x: 37, startPoint y: 72, endPoint x: 61, endPoint y: 73, distance: 24.4
click at [25, 72] on span "Shipments" at bounding box center [22, 72] width 5 height 15
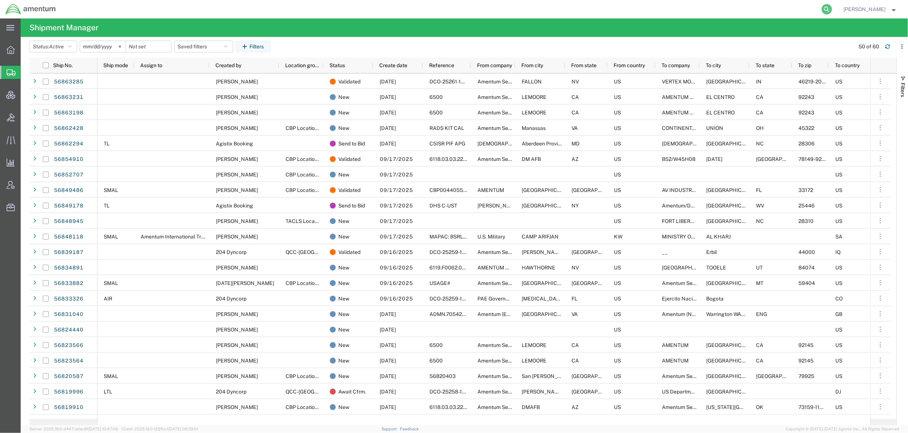
click at [667, 9] on icon at bounding box center [826, 9] width 10 height 10
paste input "AFME-25253-2243"
type input "AFME-25253-2243"
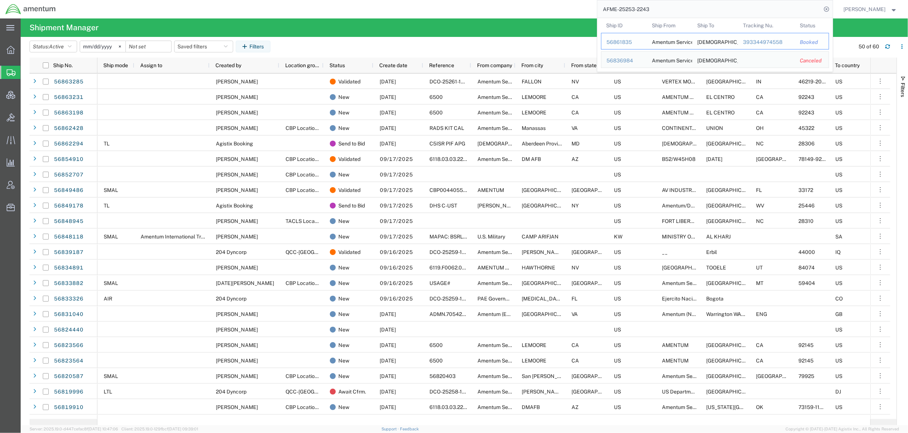
click at [604, 43] on td "Ship ID 56861835" at bounding box center [624, 41] width 46 height 17
click at [610, 41] on div "56861835" at bounding box center [623, 42] width 35 height 8
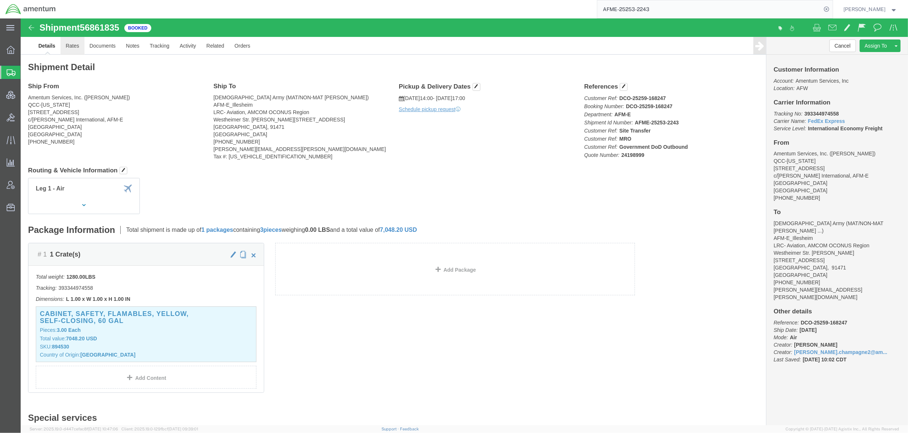
click link "Rates"
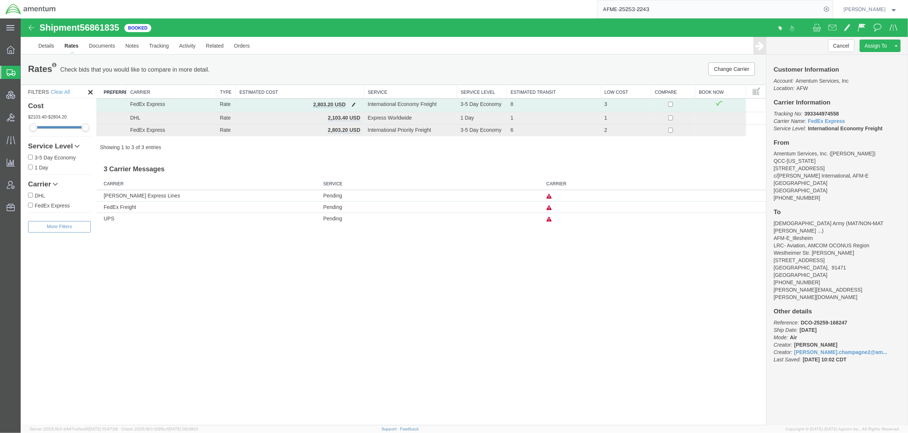
click at [352, 105] on span "button" at bounding box center [354, 104] width 4 height 5
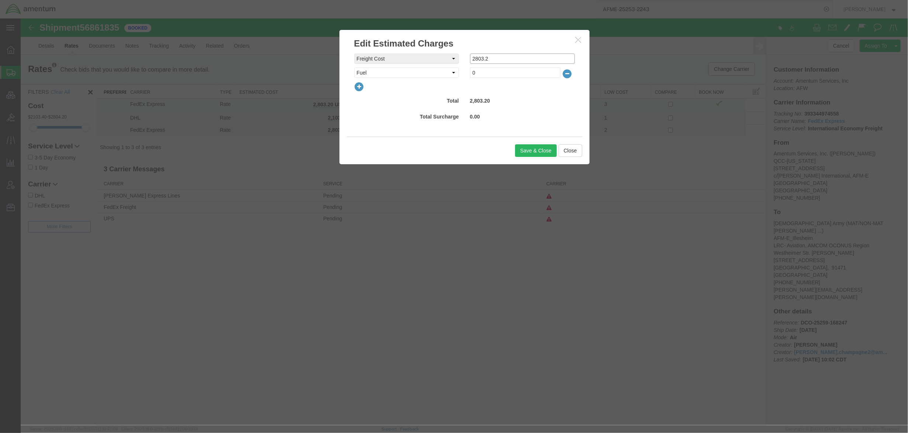
drag, startPoint x: 510, startPoint y: 59, endPoint x: 425, endPoint y: 51, distance: 85.3
click at [425, 51] on div "freightCost Select AES Filing Accessorial Delivery Charge Additional Invoice De…" at bounding box center [464, 93] width 250 height 87
type input "1776.10"
click at [540, 150] on button "Save & Close" at bounding box center [536, 150] width 42 height 13
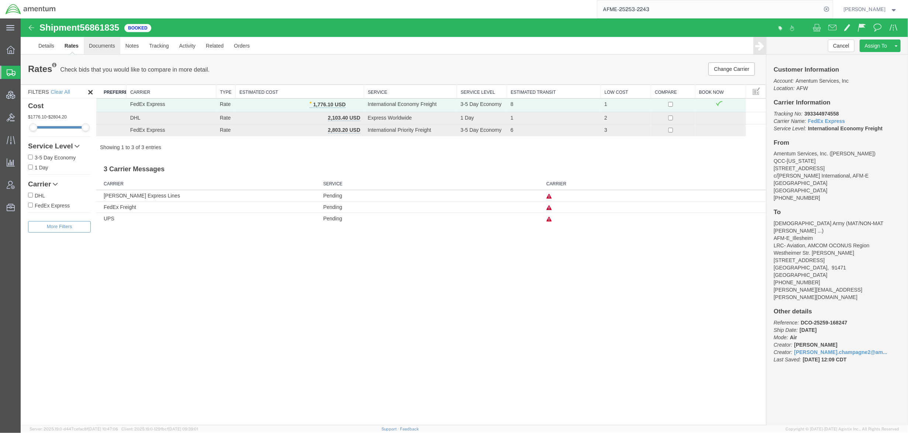
click at [110, 44] on link "Documents" at bounding box center [102, 46] width 37 height 18
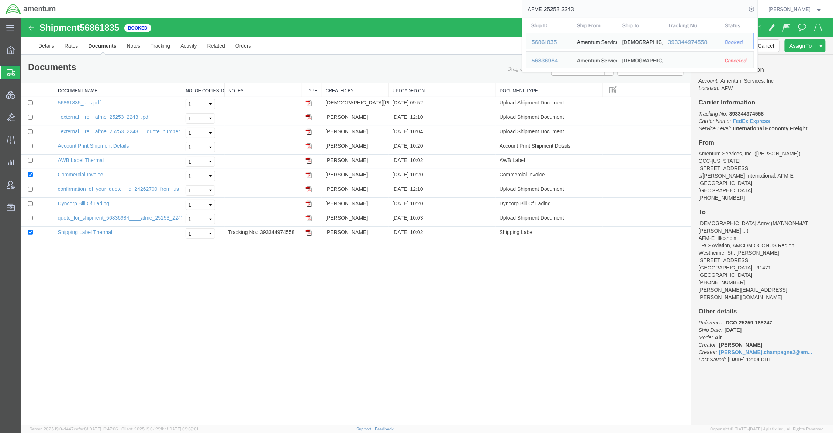
drag, startPoint x: 636, startPoint y: 12, endPoint x: 363, endPoint y: 5, distance: 272.7
click at [363, 5] on div "AFME-25253-2243 Ship ID Ship From Ship To Tracking Nu. Status Ship ID 56861835 …" at bounding box center [409, 9] width 696 height 18
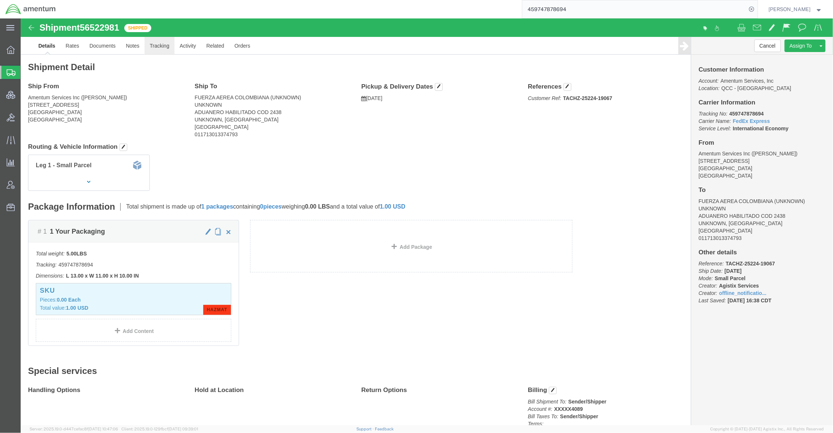
click link "Tracking"
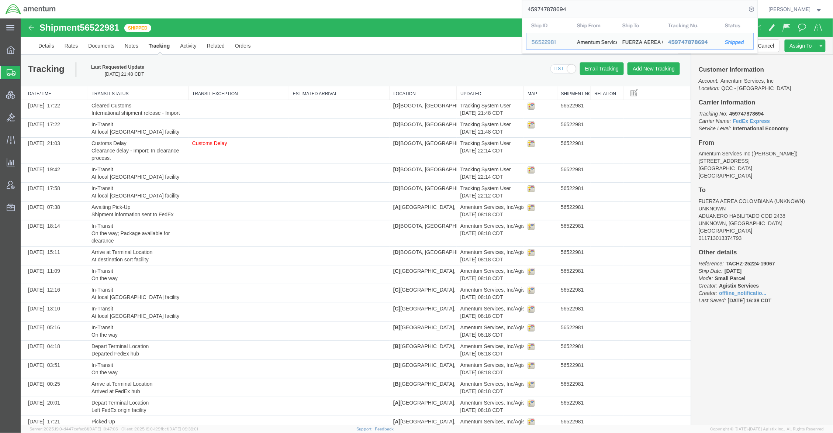
drag, startPoint x: 592, startPoint y: 6, endPoint x: 474, endPoint y: 8, distance: 118.0
click at [474, 8] on div "459747878694 Ship ID Ship From Ship To Tracking Nu. Status Ship ID 56522981 Shi…" at bounding box center [409, 9] width 696 height 18
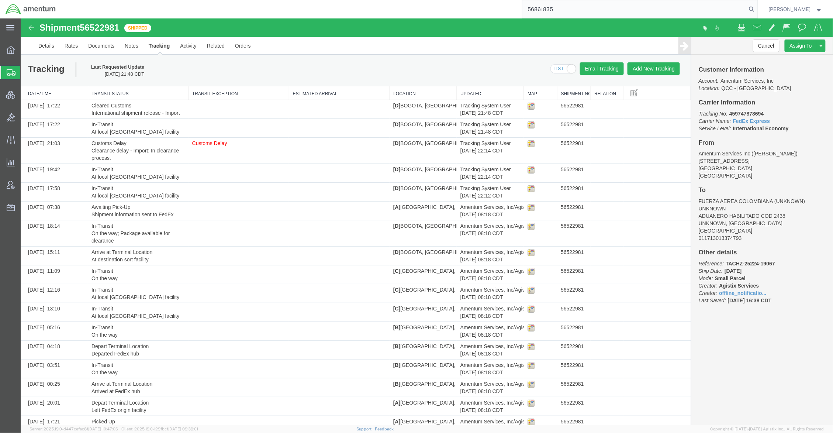
type input "56861835"
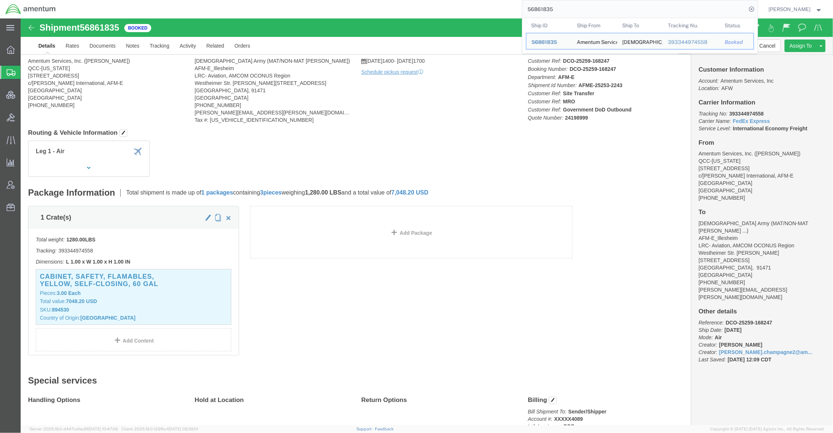
click at [539, 44] on span "56861835" at bounding box center [544, 42] width 25 height 6
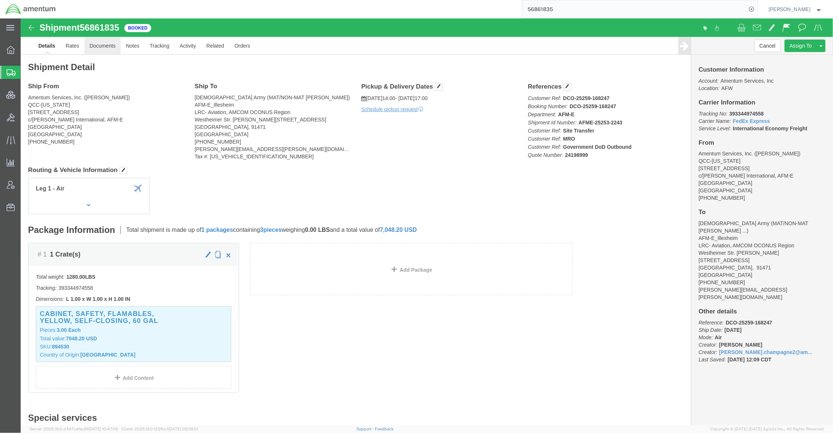
click link "Documents"
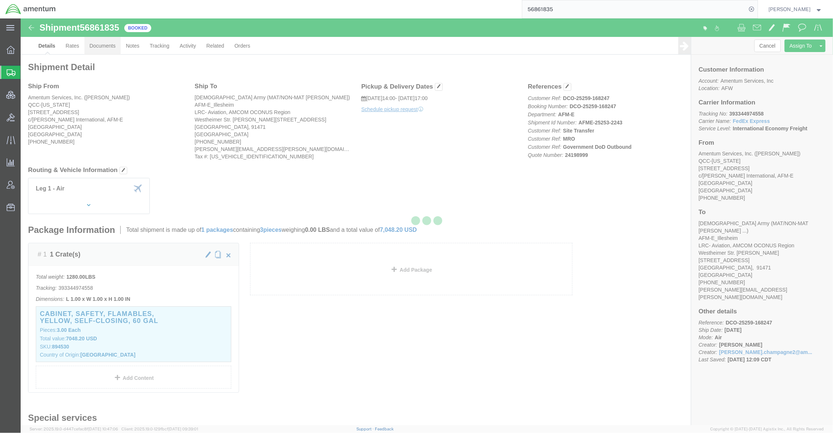
click at [136, 48] on div at bounding box center [427, 221] width 812 height 406
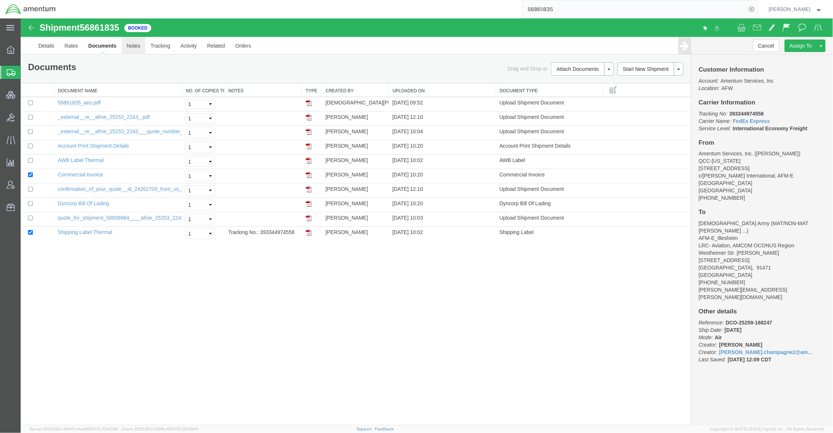
click at [136, 47] on link "Notes" at bounding box center [133, 46] width 24 height 18
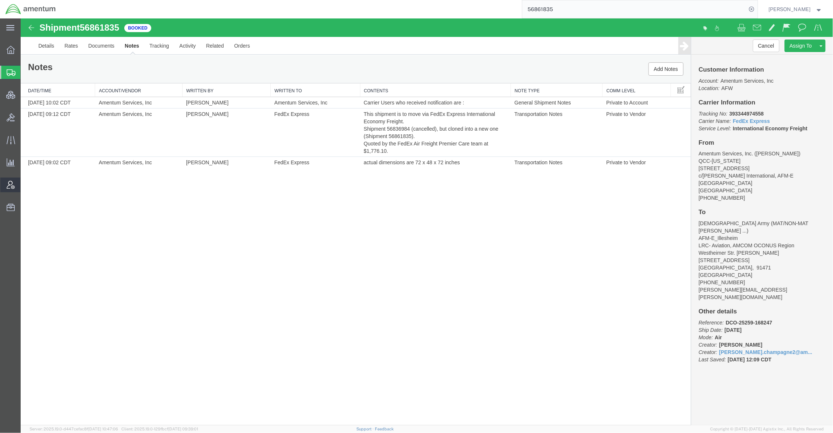
click at [25, 185] on span "Account Admin" at bounding box center [22, 184] width 5 height 15
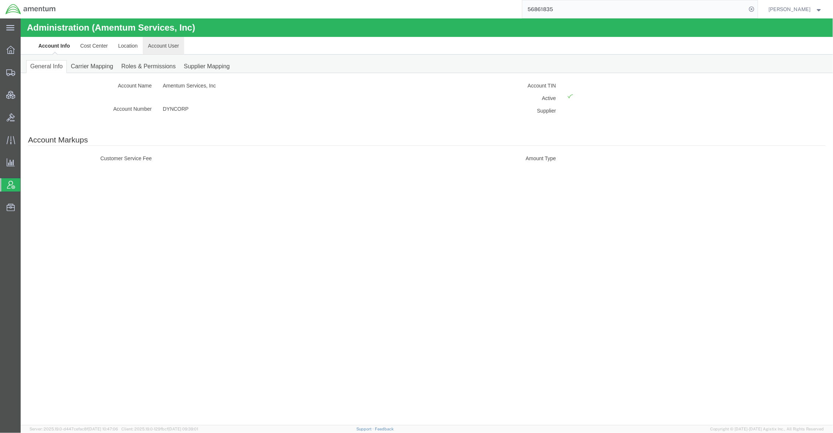
click at [168, 40] on link "Account User" at bounding box center [162, 46] width 41 height 18
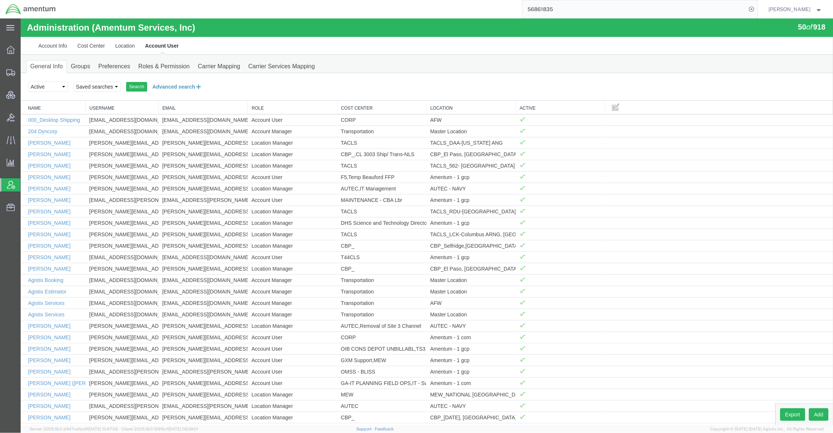
click at [167, 89] on button "Advanced search" at bounding box center [177, 86] width 60 height 13
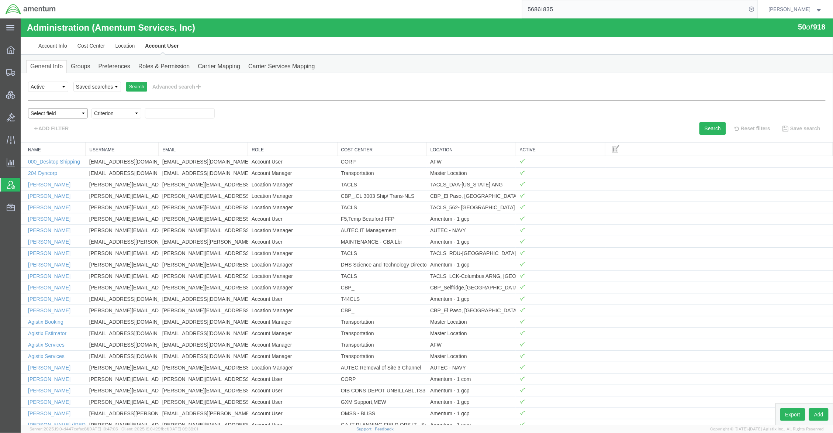
click at [69, 117] on select "Select field Cost Center Email Location Name Role Username" at bounding box center [58, 113] width 60 height 10
select select "personName"
click at [28, 108] on select "Select field Cost Center Email Location Name Role Username" at bounding box center [58, 113] width 60 height 10
click at [127, 115] on select "Criterion contains does not contain is is blank is not blank starts with" at bounding box center [116, 113] width 50 height 10
select select "contains"
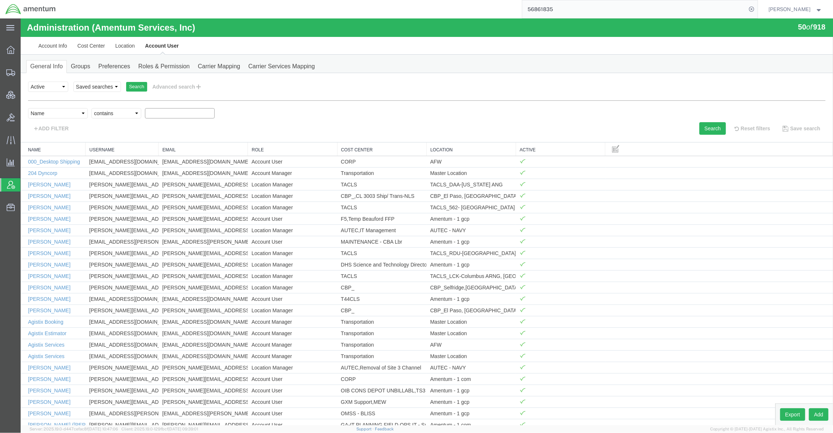
click at [91, 108] on select "Criterion contains does not contain is is blank is not blank starts with" at bounding box center [116, 113] width 50 height 10
click at [160, 115] on input "text" at bounding box center [180, 113] width 70 height 10
type input "kent"
click at [667, 125] on button "Search" at bounding box center [712, 128] width 27 height 13
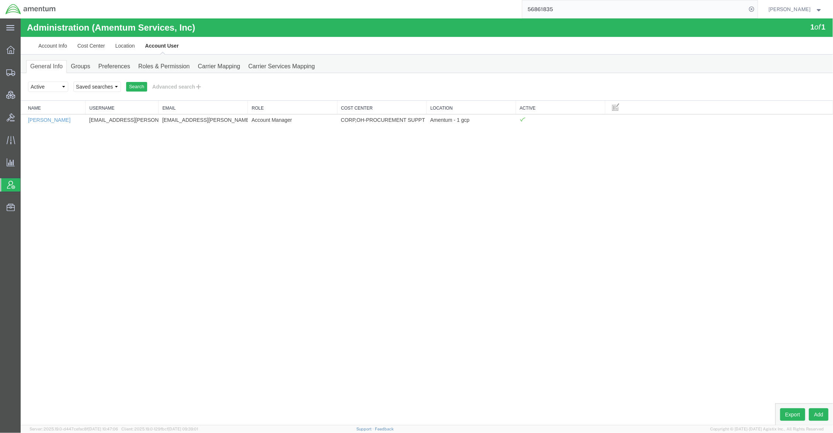
click at [43, 126] on div "Administration (Amentum Services, Inc) 1 of 1 Account Info Cost Center Location…" at bounding box center [426, 221] width 812 height 406
click at [45, 122] on link "[PERSON_NAME]" at bounding box center [49, 120] width 42 height 6
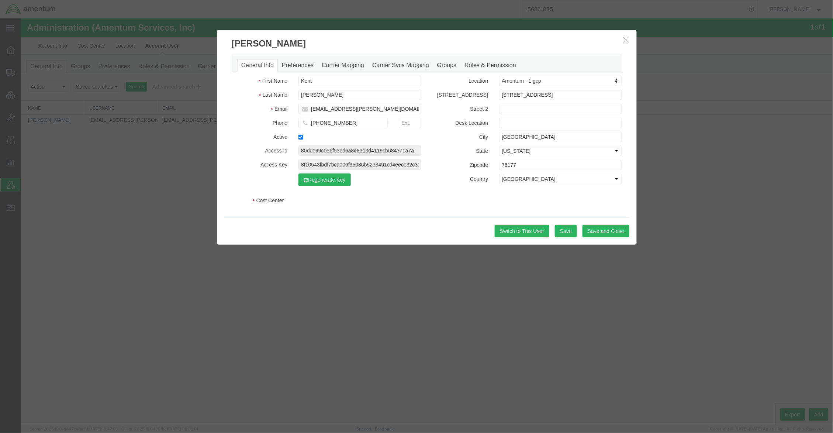
select select "COSTCENTER"
select select "DEPARTMENT"
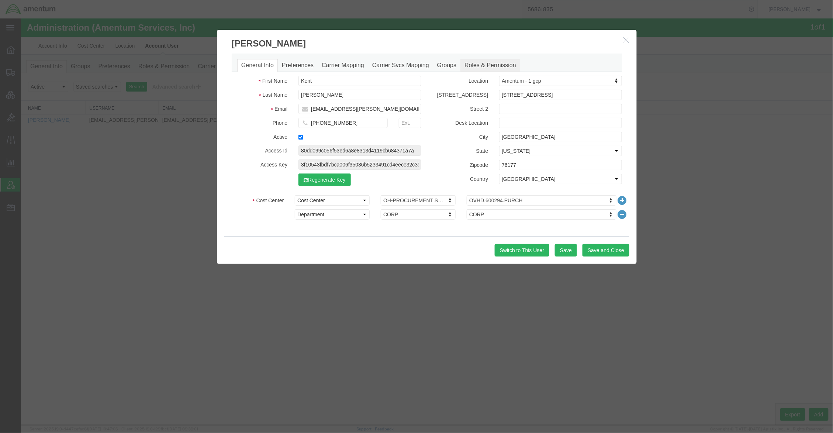
click at [490, 67] on link "Roles & Permission" at bounding box center [490, 65] width 60 height 13
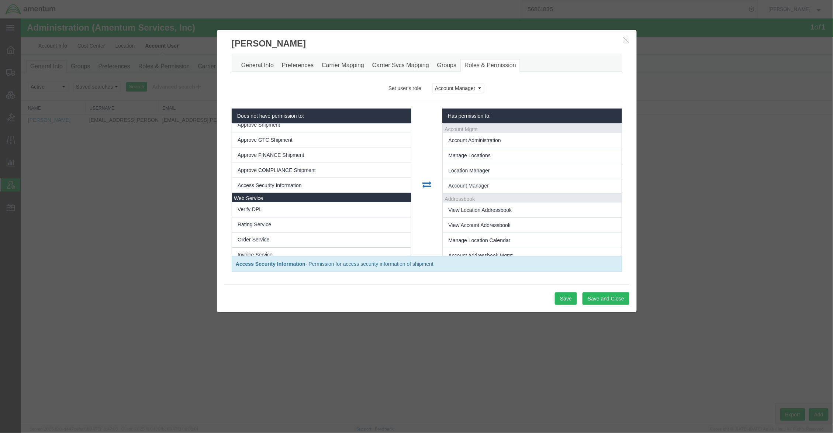
scroll to position [564, 0]
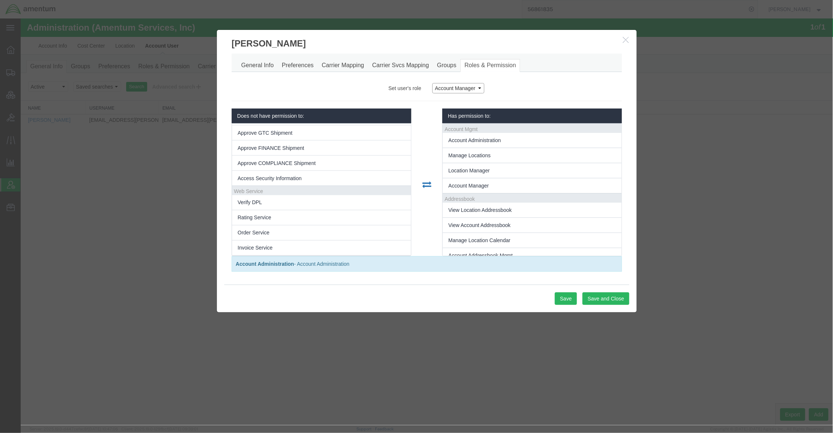
click at [476, 89] on select "Account Manager Account User Location Manager" at bounding box center [458, 88] width 52 height 10
click at [532, 84] on div "Account Manager Account User Location Manager" at bounding box center [526, 88] width 201 height 10
click at [624, 39] on icon "button" at bounding box center [625, 39] width 6 height 6
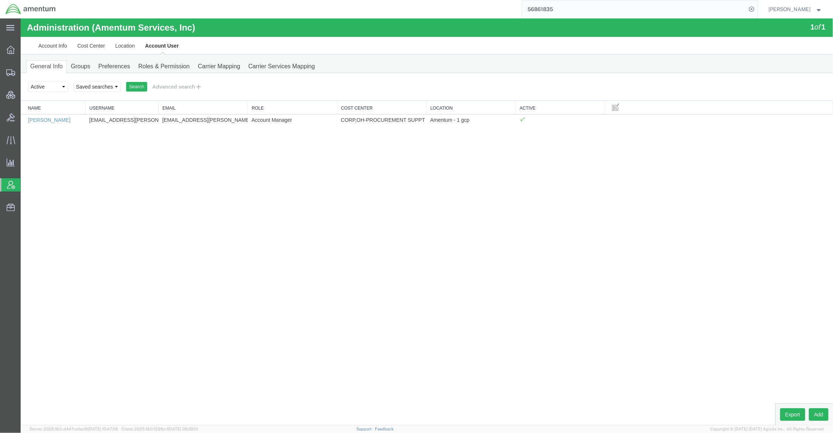
click at [575, 9] on input "56861835" at bounding box center [634, 9] width 224 height 18
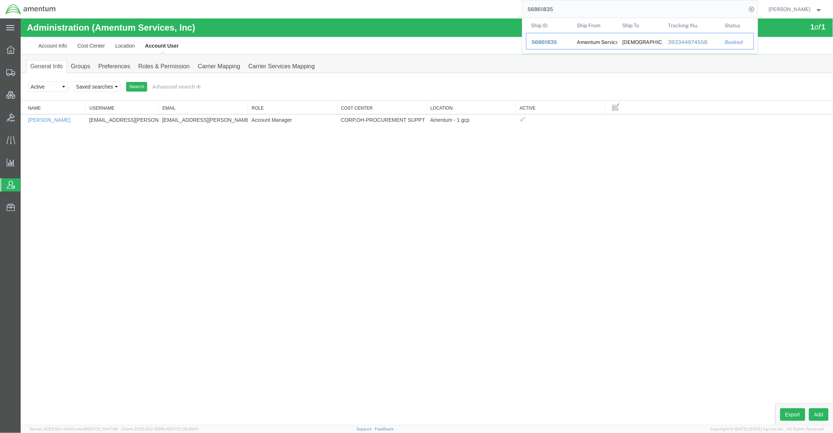
click at [544, 41] on span "56861835" at bounding box center [544, 42] width 25 height 6
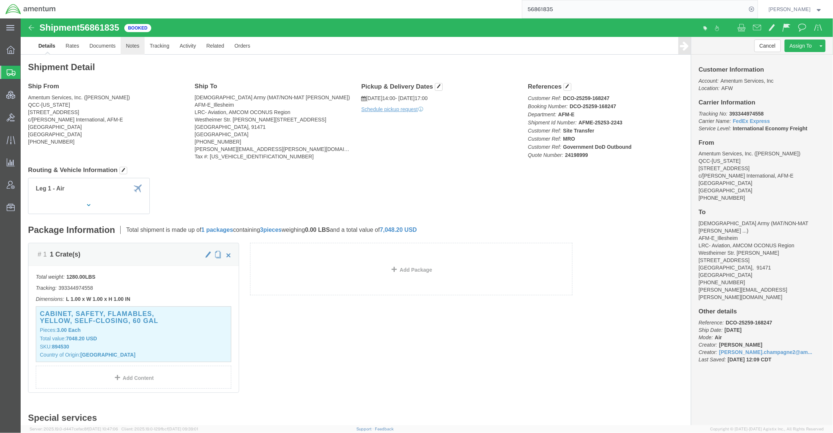
click link "Notes"
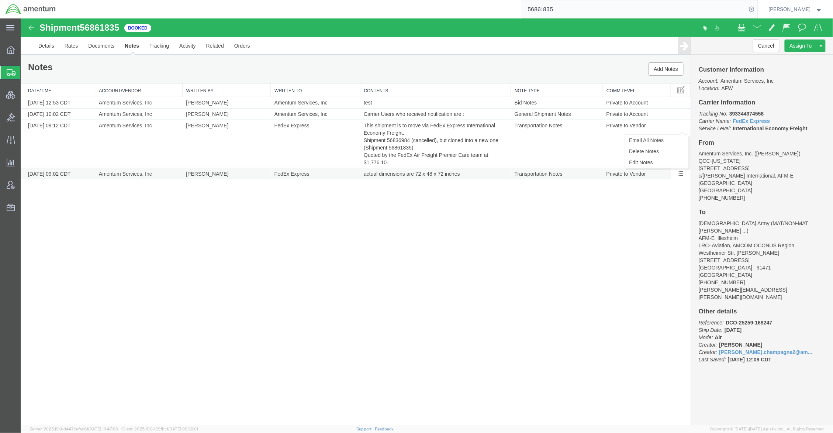
click at [667, 175] on span at bounding box center [680, 172] width 6 height 6
click at [667, 173] on span at bounding box center [680, 172] width 6 height 6
click at [648, 160] on link "Edit Notes" at bounding box center [656, 161] width 64 height 11
select select "TRANSPORTATION_NOTES"
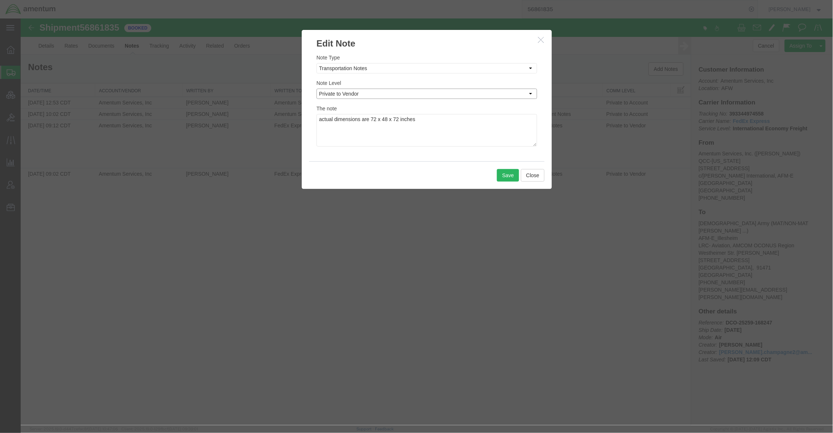
click at [435, 94] on select "Select Private to Account Private to Vendor Public" at bounding box center [426, 93] width 221 height 10
select select "PRIVATE_TO_ACCOUNT"
click at [316, 88] on select "Select Private to Account Private to Vendor Public" at bounding box center [426, 93] width 221 height 10
click at [504, 172] on button "Save" at bounding box center [507, 175] width 22 height 13
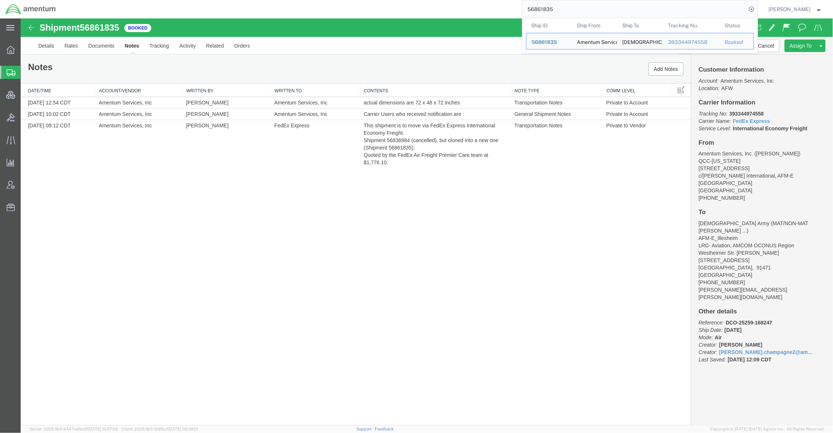
drag, startPoint x: 585, startPoint y: 8, endPoint x: 253, endPoint y: -30, distance: 334.0
click at [253, 0] on html "main_menu Created with Sketch. Collapse Menu Overview Shipments Shipment Manage…" at bounding box center [416, 216] width 833 height 433
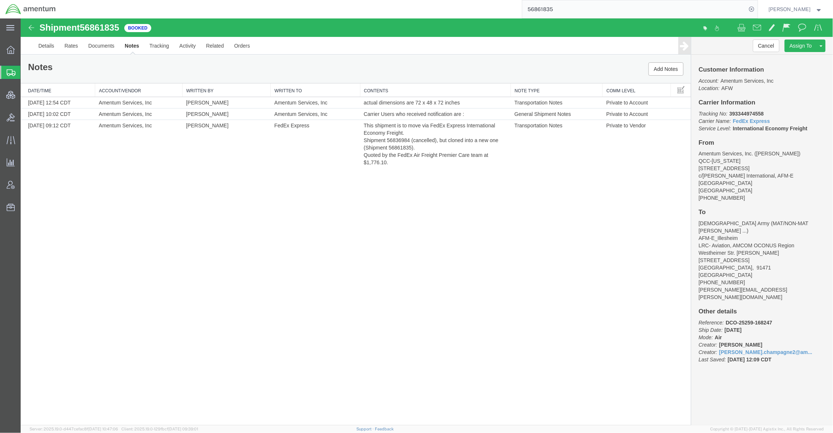
paste input "0646"
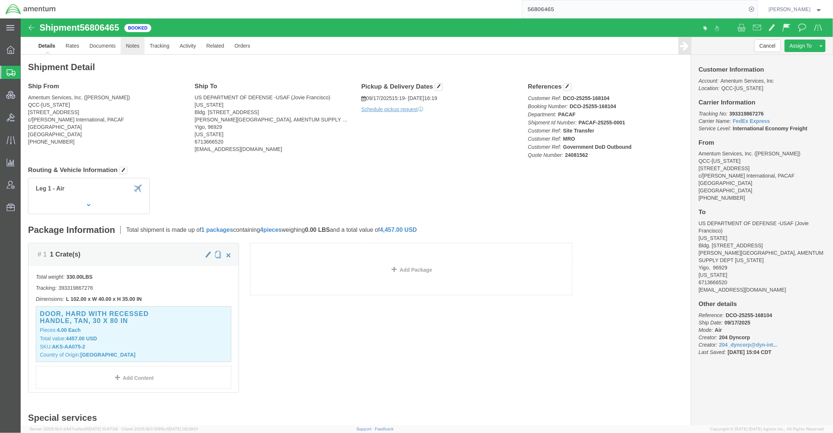
click link "Notes"
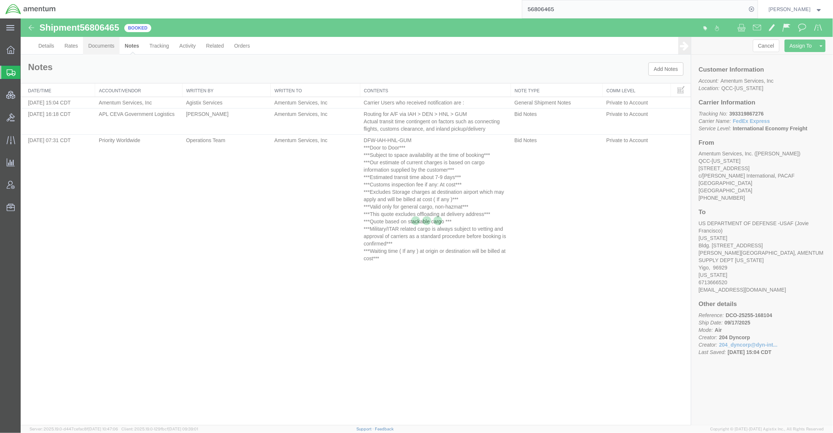
click at [104, 46] on link "Documents" at bounding box center [101, 46] width 37 height 18
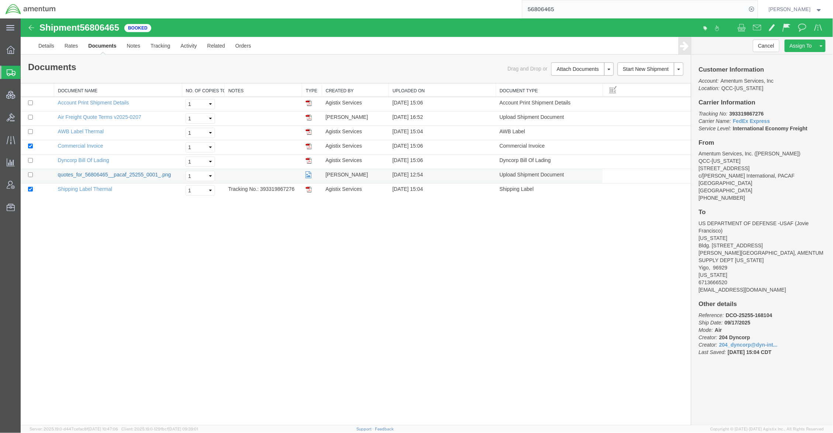
click at [133, 177] on link "quotes_for_56806465__pacaf_25255_0001_.png" at bounding box center [114, 174] width 113 height 6
click at [15, 70] on div at bounding box center [10, 72] width 21 height 13
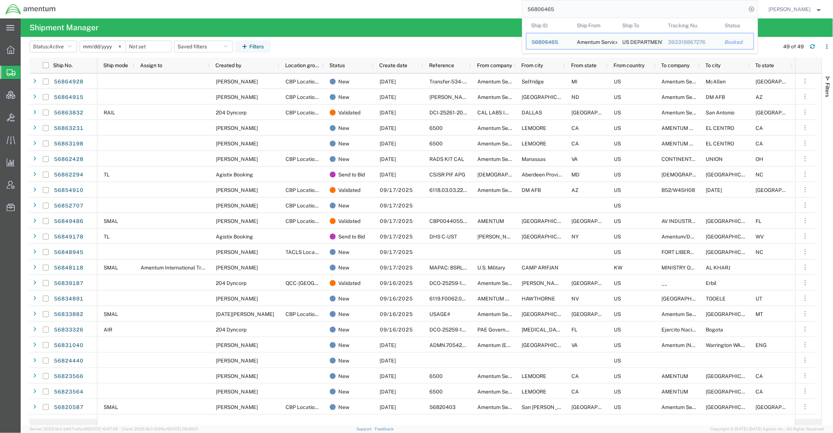
drag, startPoint x: 555, startPoint y: 14, endPoint x: 477, endPoint y: 4, distance: 79.2
click at [477, 4] on div "56806465 Ship ID Ship From Ship To Tracking Nu. Status Ship ID 56806465 Ship Fr…" at bounding box center [409, 9] width 696 height 18
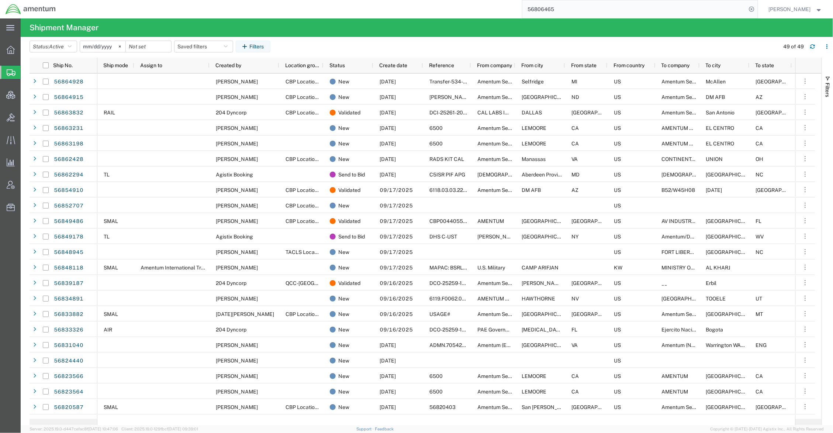
paste input "TACLS88522"
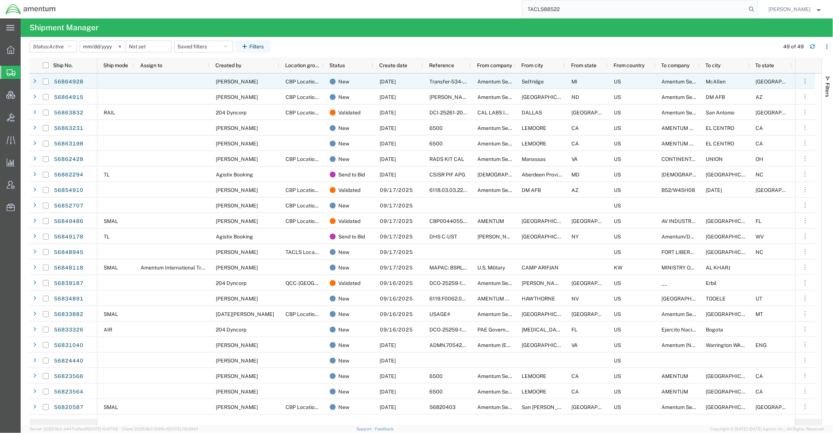
type input "TACLS88522"
